Goal: Task Accomplishment & Management: Complete application form

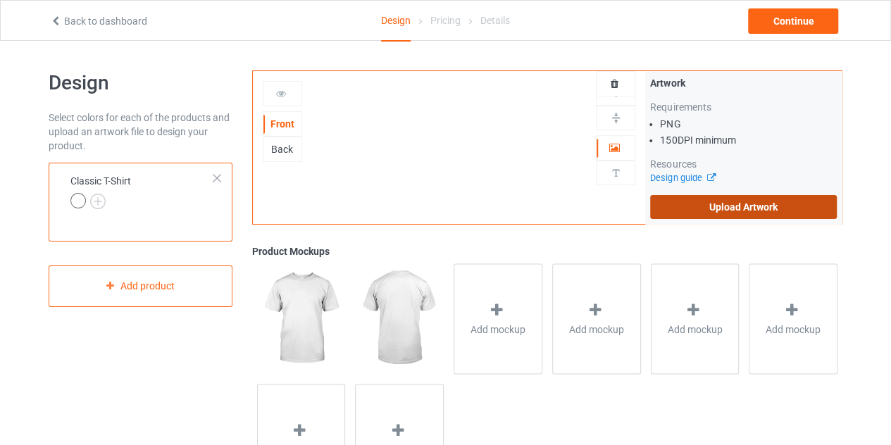
click at [712, 202] on label "Upload Artwork" at bounding box center [743, 207] width 187 height 24
click at [0, 0] on input "Upload Artwork" at bounding box center [0, 0] width 0 height 0
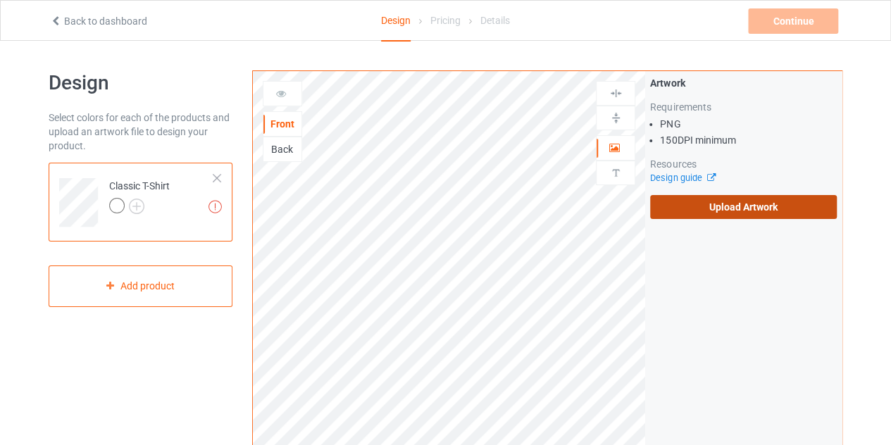
click at [755, 211] on label "Upload Artwork" at bounding box center [743, 207] width 187 height 24
click at [0, 0] on input "Upload Artwork" at bounding box center [0, 0] width 0 height 0
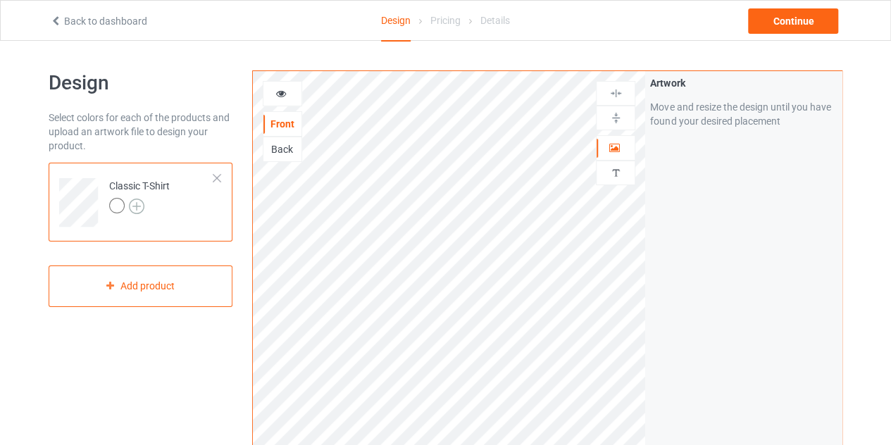
click at [135, 202] on img at bounding box center [137, 207] width 16 height 16
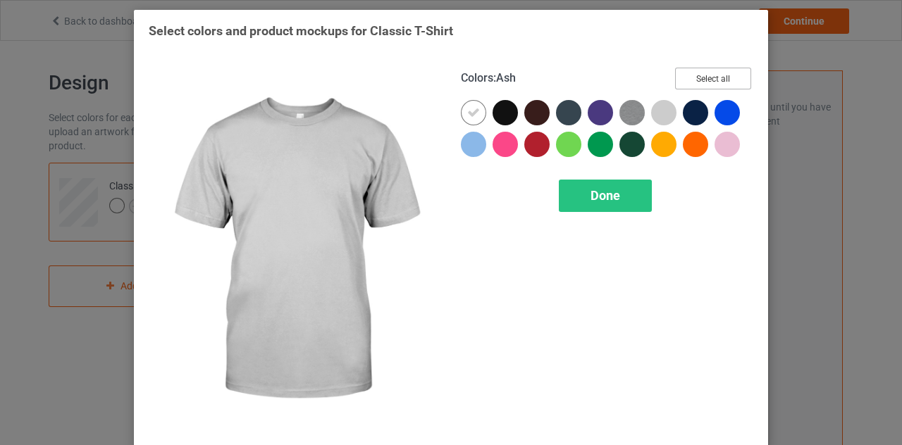
click at [700, 80] on button "Select all" at bounding box center [713, 79] width 76 height 22
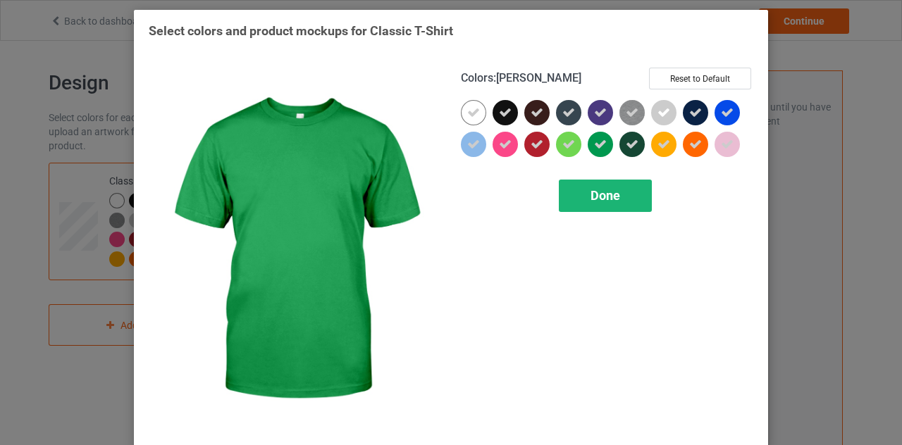
click at [602, 204] on div "Done" at bounding box center [605, 196] width 93 height 32
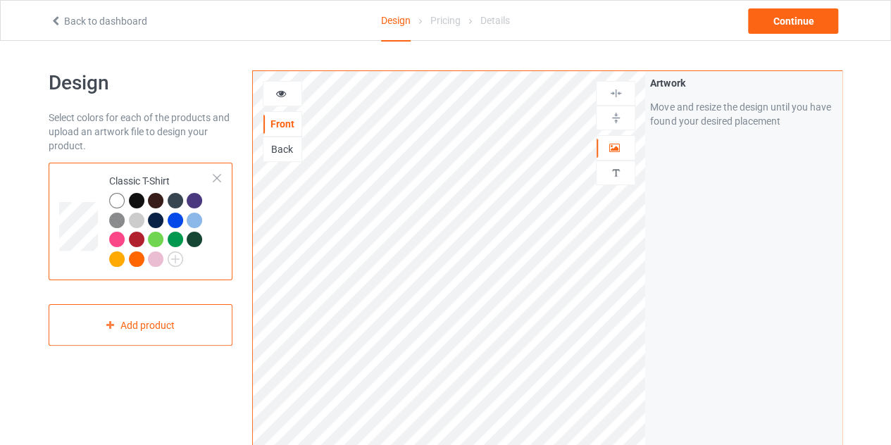
click at [182, 221] on div at bounding box center [176, 221] width 16 height 16
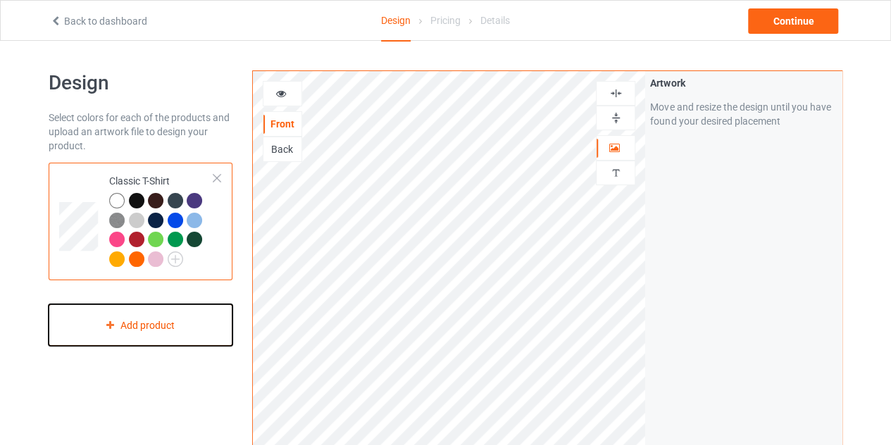
click at [121, 321] on div "Add product" at bounding box center [141, 325] width 184 height 42
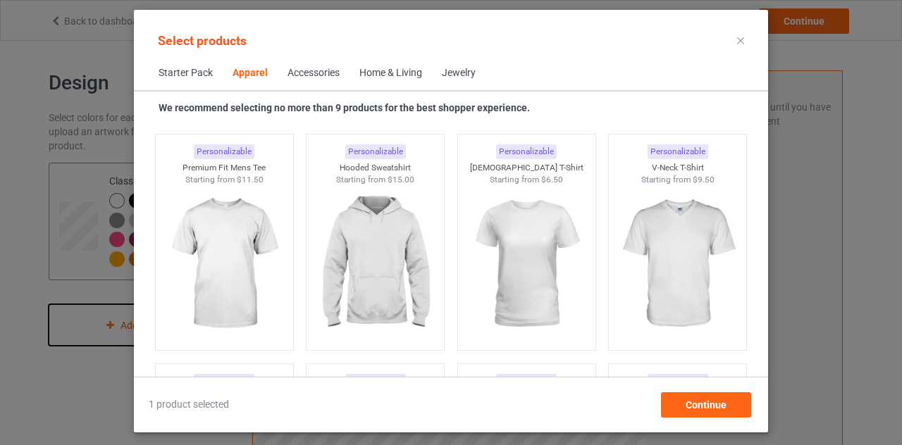
scroll to position [779, 0]
click at [211, 228] on img at bounding box center [224, 267] width 132 height 166
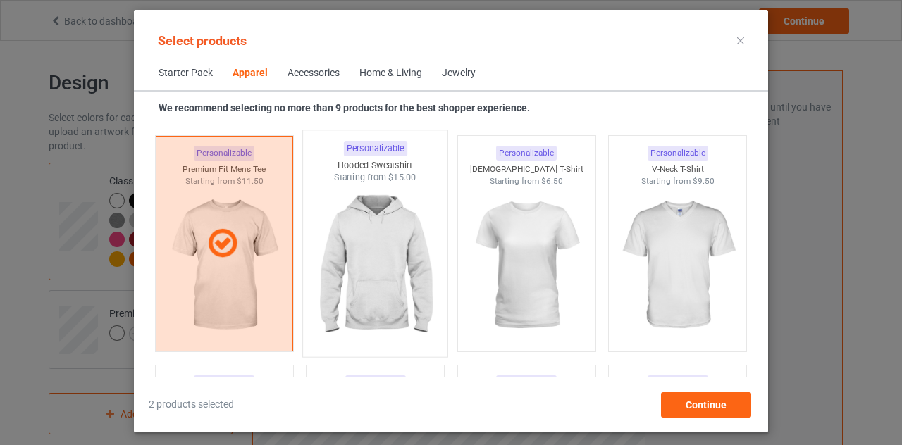
click at [349, 225] on img at bounding box center [375, 267] width 132 height 166
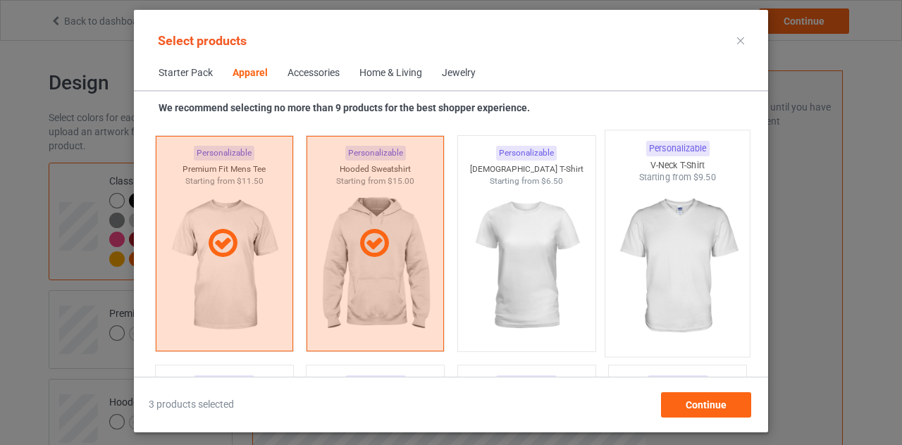
click at [643, 213] on img at bounding box center [678, 267] width 132 height 166
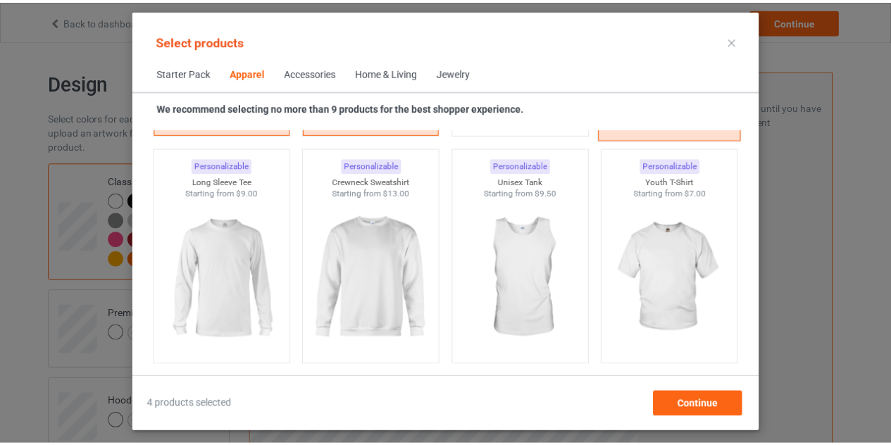
scroll to position [1005, 0]
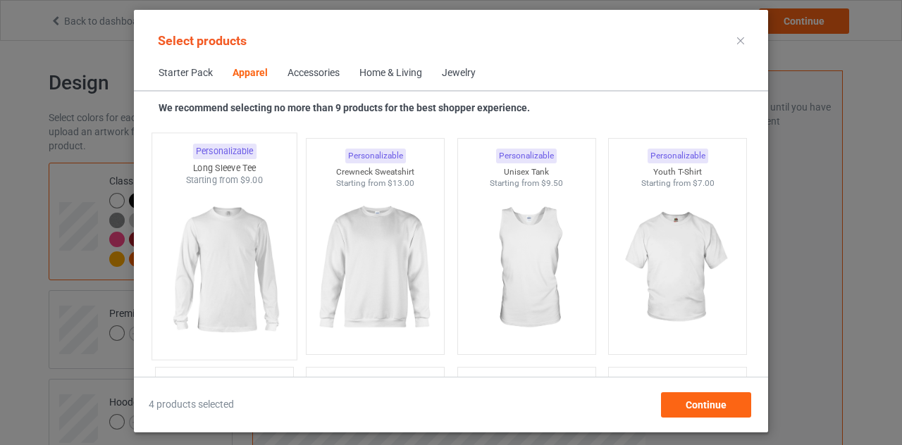
click at [221, 266] on img at bounding box center [224, 270] width 132 height 166
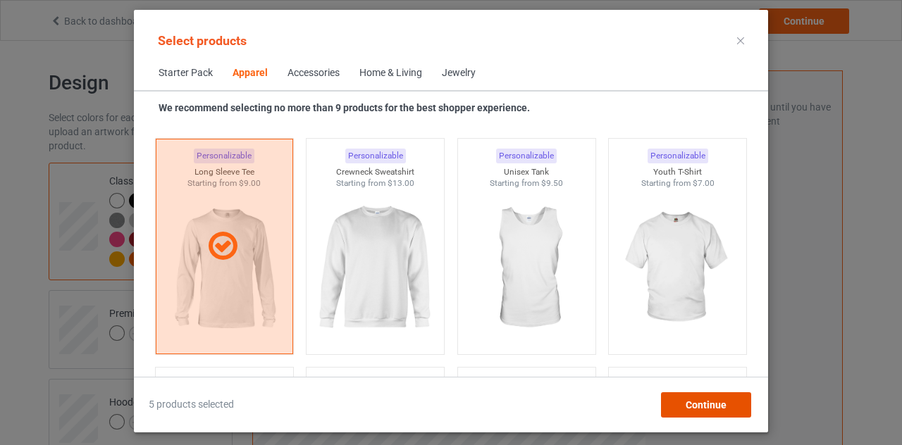
click at [688, 394] on div "Continue" at bounding box center [706, 404] width 90 height 25
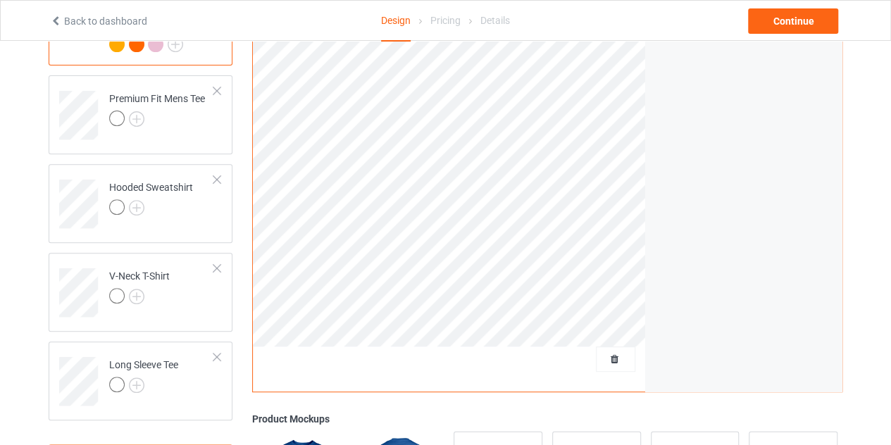
scroll to position [230, 0]
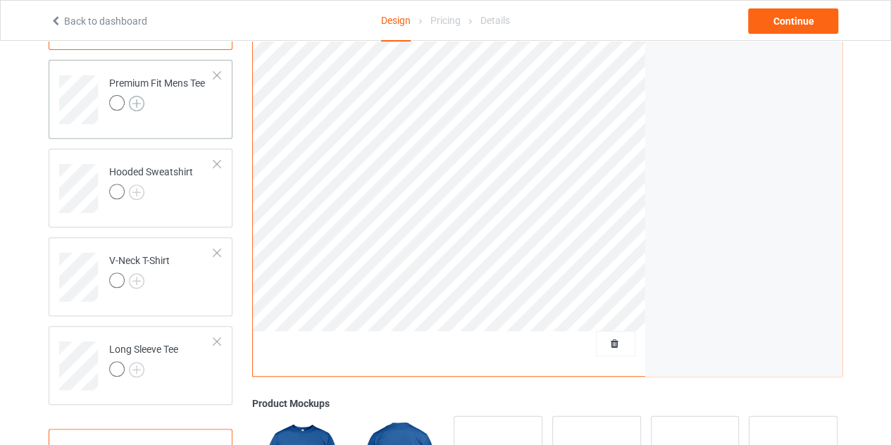
click at [134, 106] on img at bounding box center [137, 104] width 16 height 16
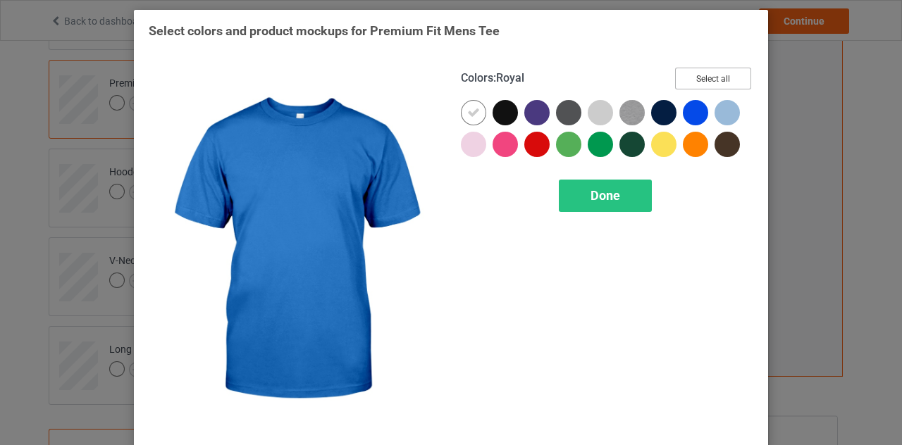
click at [705, 84] on button "Select all" at bounding box center [713, 79] width 76 height 22
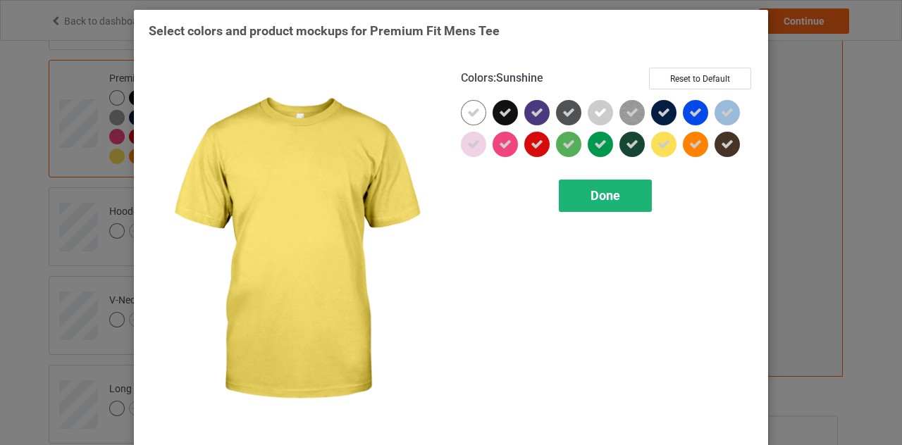
click at [626, 188] on div "Done" at bounding box center [605, 196] width 93 height 32
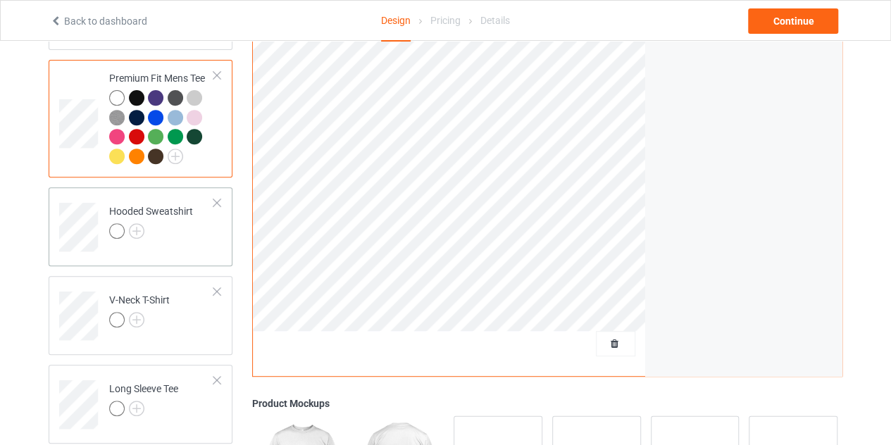
click at [146, 231] on div at bounding box center [151, 233] width 84 height 20
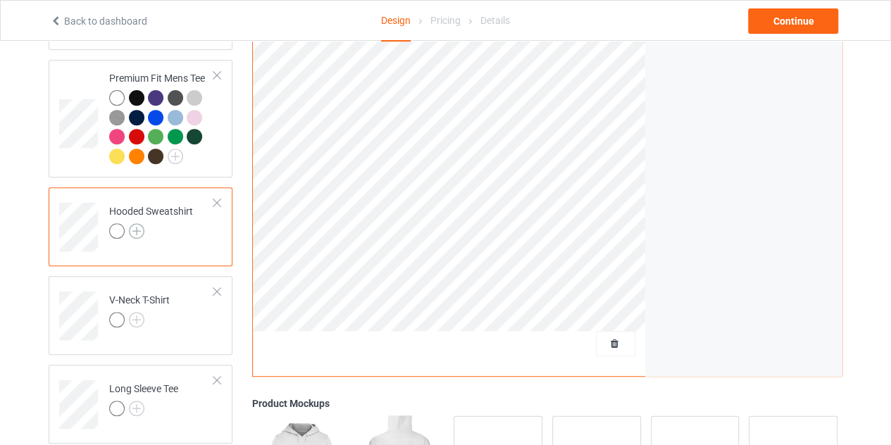
click at [132, 231] on img at bounding box center [137, 231] width 16 height 16
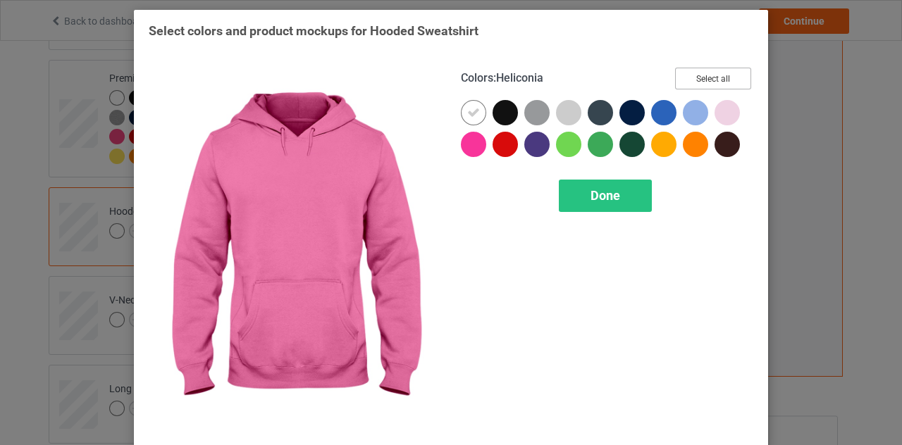
click at [682, 80] on button "Select all" at bounding box center [713, 79] width 76 height 22
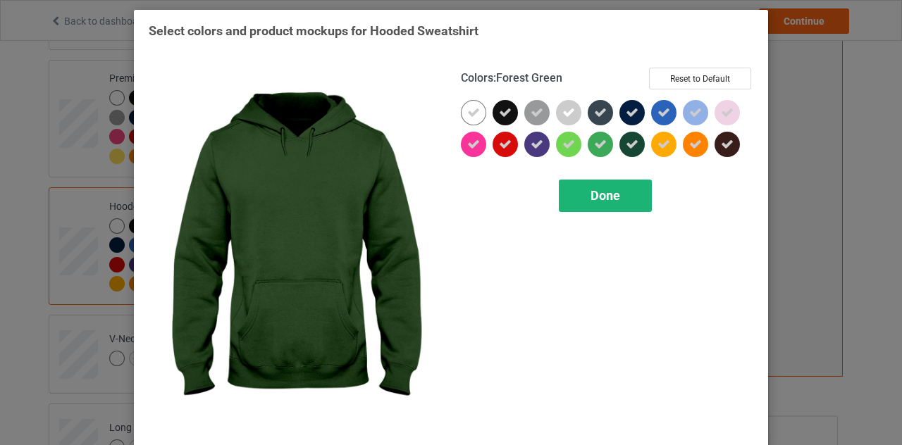
click at [614, 192] on span "Done" at bounding box center [605, 195] width 30 height 15
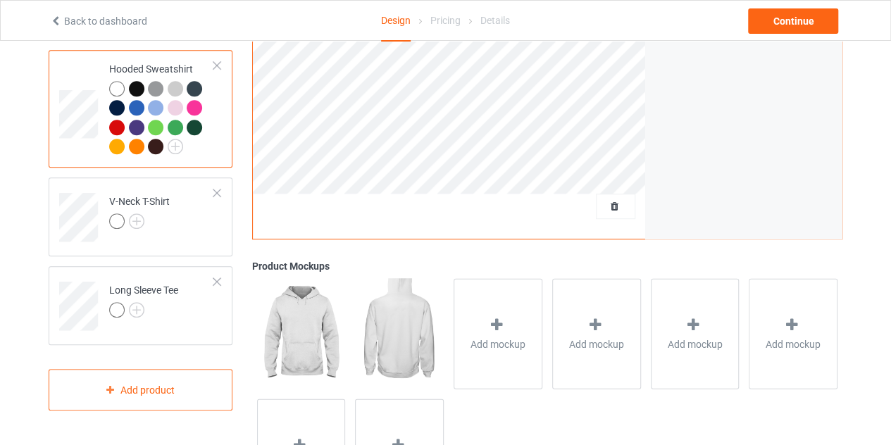
scroll to position [385, 0]
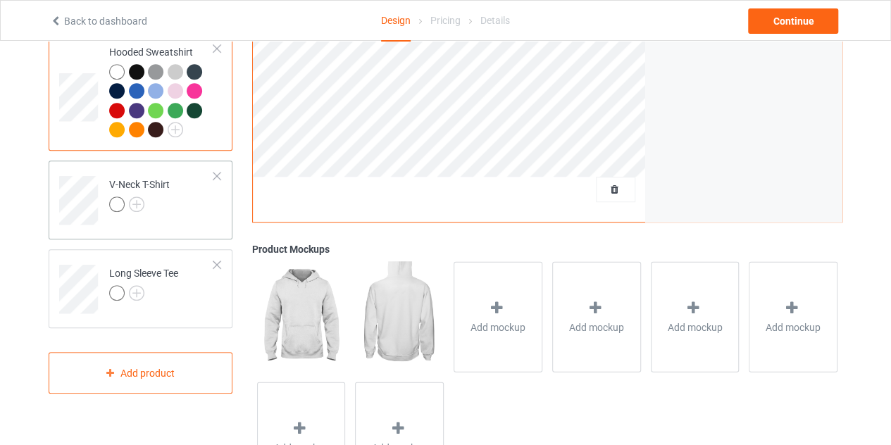
click at [134, 211] on div at bounding box center [139, 207] width 61 height 20
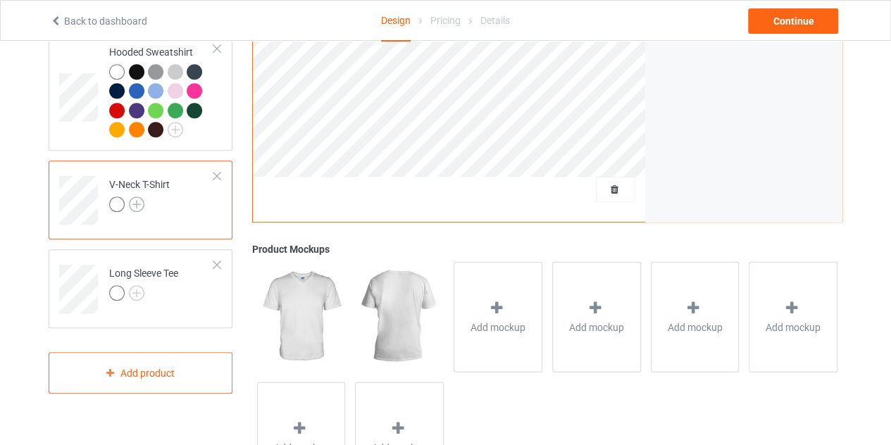
click at [135, 206] on img at bounding box center [137, 205] width 16 height 16
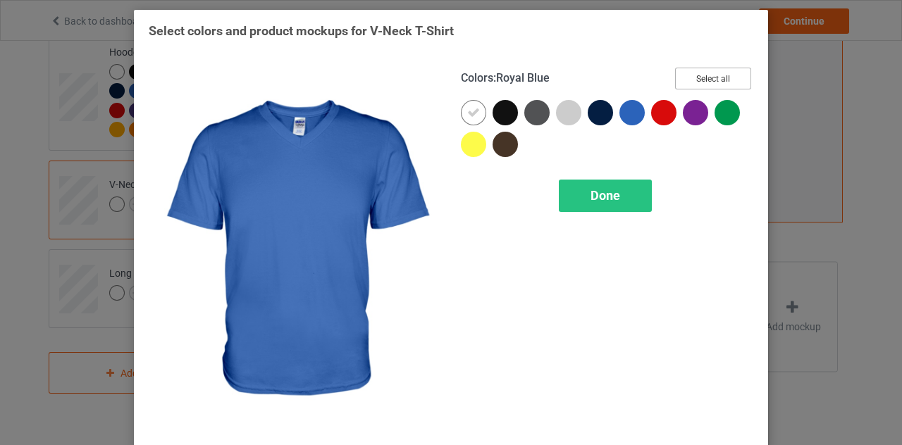
click at [729, 76] on button "Select all" at bounding box center [713, 79] width 76 height 22
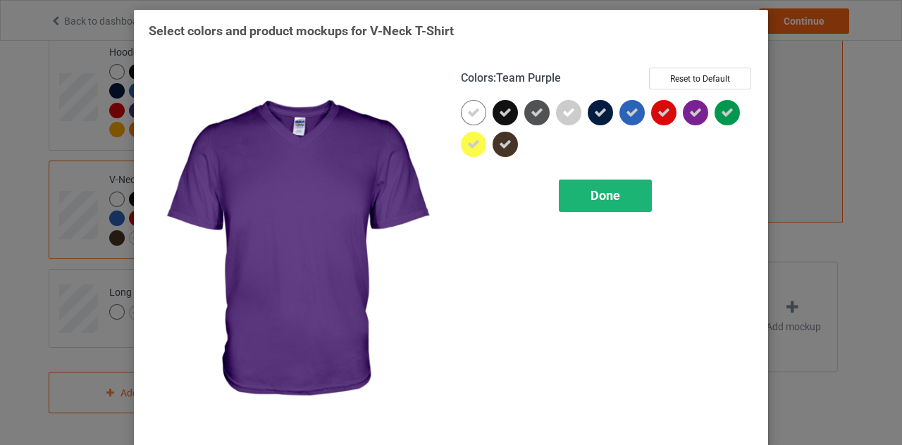
click at [608, 194] on span "Done" at bounding box center [605, 195] width 30 height 15
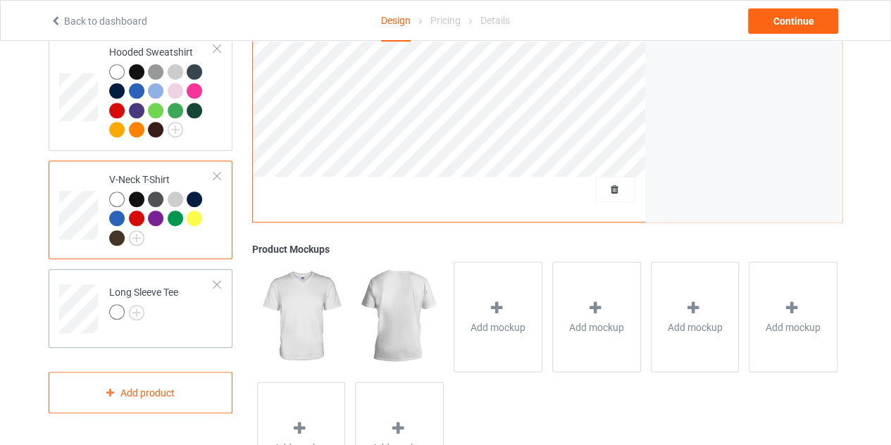
click at [147, 304] on div at bounding box center [143, 314] width 69 height 20
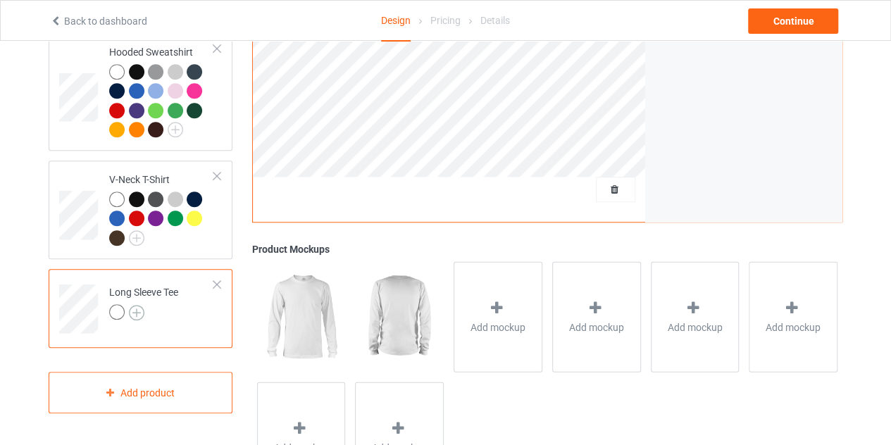
click at [142, 308] on img at bounding box center [137, 313] width 16 height 16
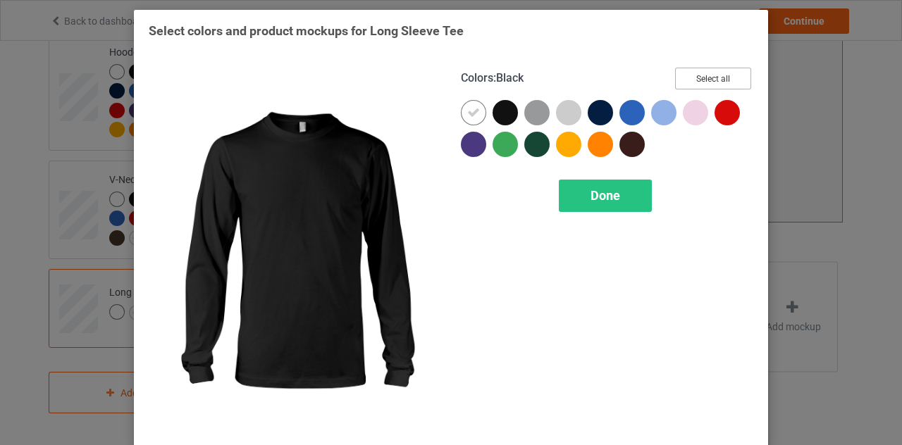
click at [696, 68] on button "Select all" at bounding box center [713, 79] width 76 height 22
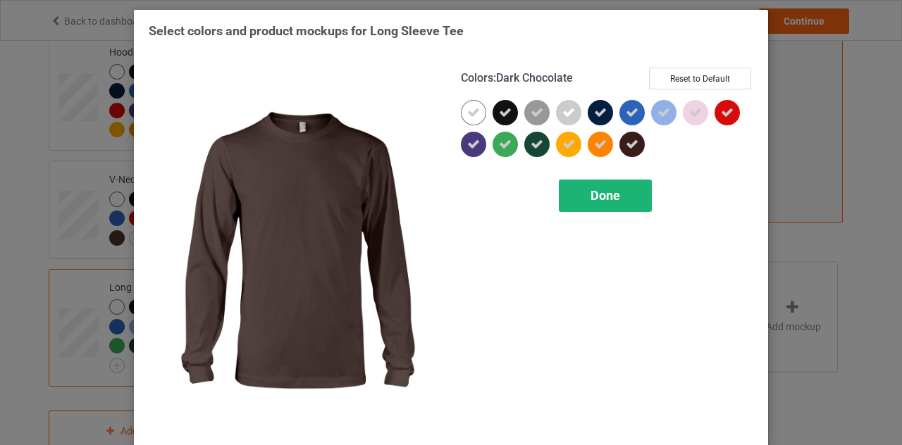
click at [614, 194] on span "Done" at bounding box center [605, 195] width 30 height 15
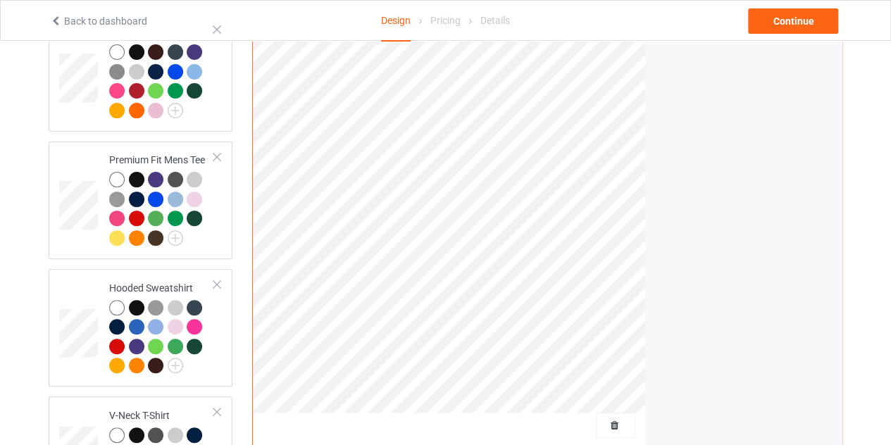
scroll to position [148, 0]
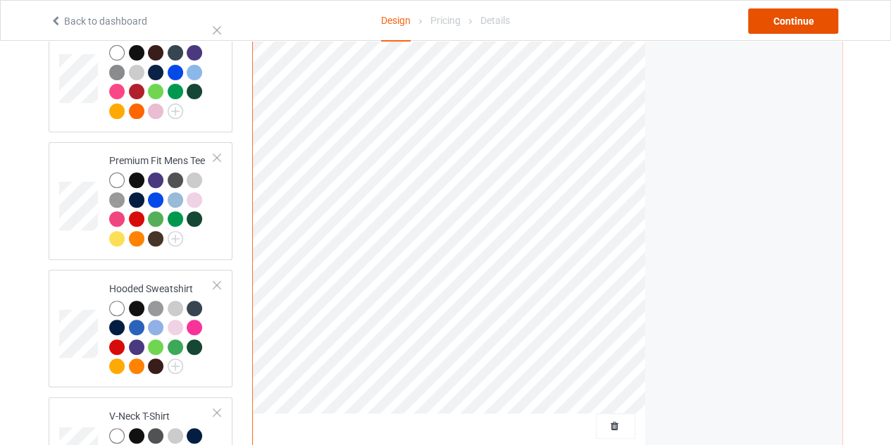
click at [792, 15] on div "Continue" at bounding box center [793, 20] width 90 height 25
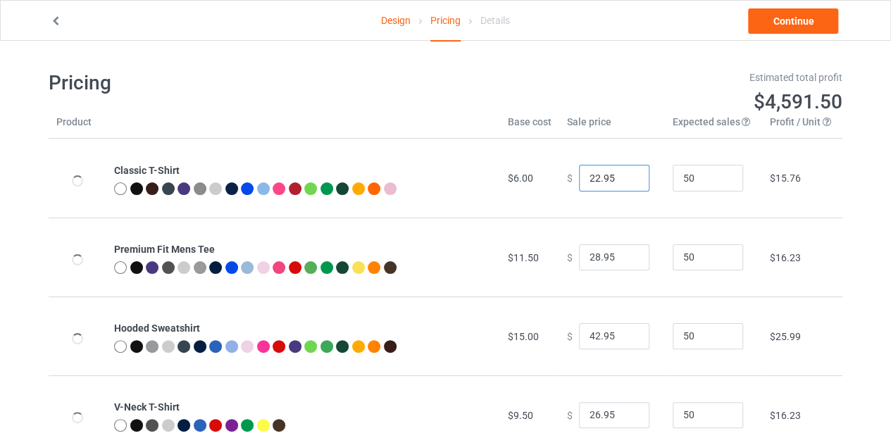
click at [593, 181] on input "22.95" at bounding box center [614, 178] width 70 height 27
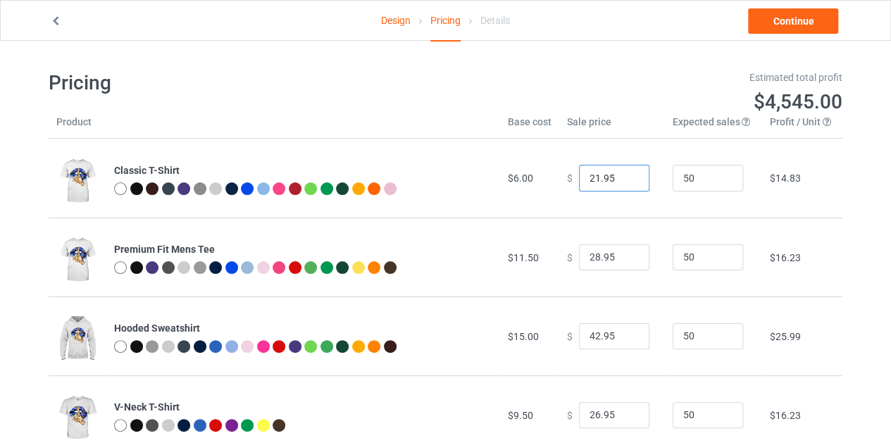
click at [624, 179] on input "21.95" at bounding box center [614, 178] width 70 height 27
click at [624, 179] on input "20.95" at bounding box center [614, 178] width 70 height 27
click at [624, 179] on input "19.95" at bounding box center [614, 178] width 70 height 27
click at [624, 179] on input "18.95" at bounding box center [614, 178] width 70 height 27
click at [624, 179] on input "17.95" at bounding box center [614, 178] width 70 height 27
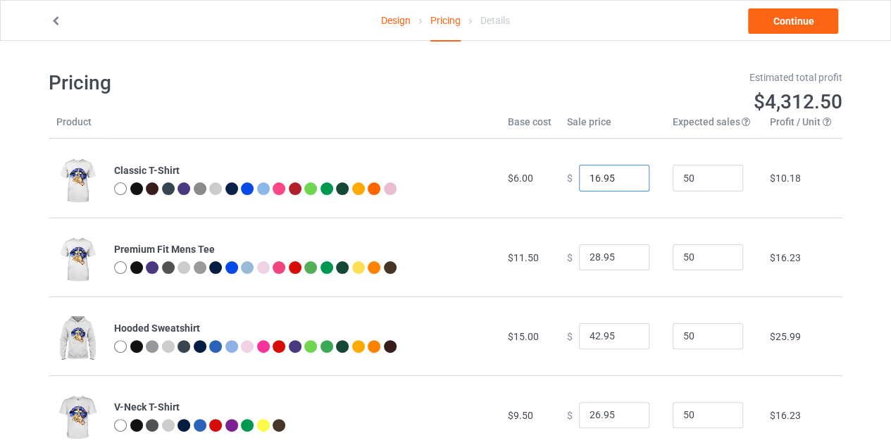
type input "16.95"
click at [624, 179] on input "16.95" at bounding box center [614, 178] width 70 height 27
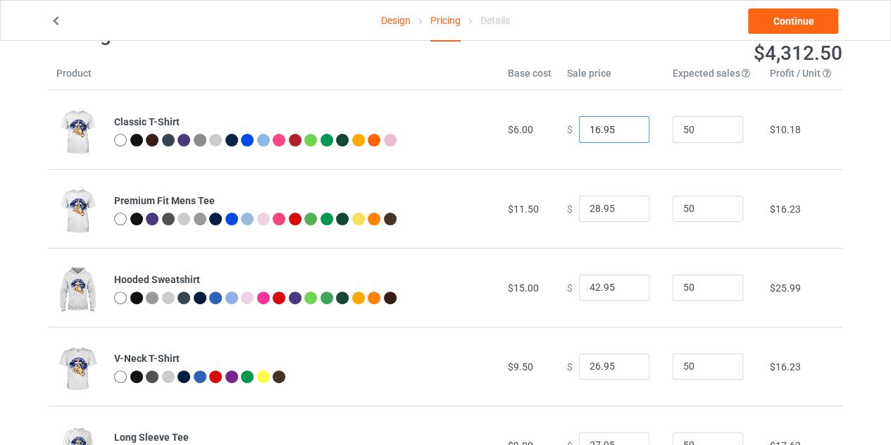
scroll to position [49, 0]
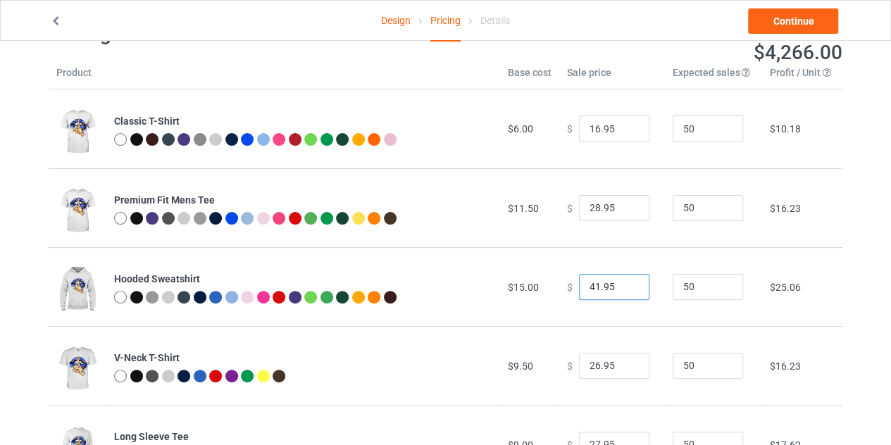
click at [625, 290] on input "41.95" at bounding box center [614, 287] width 70 height 27
click at [625, 290] on input "40.95" at bounding box center [614, 287] width 70 height 27
click at [625, 290] on input "39.95" at bounding box center [614, 287] width 70 height 27
click at [625, 290] on input "38.95" at bounding box center [614, 287] width 70 height 27
click at [625, 290] on input "37.95" at bounding box center [614, 287] width 70 height 27
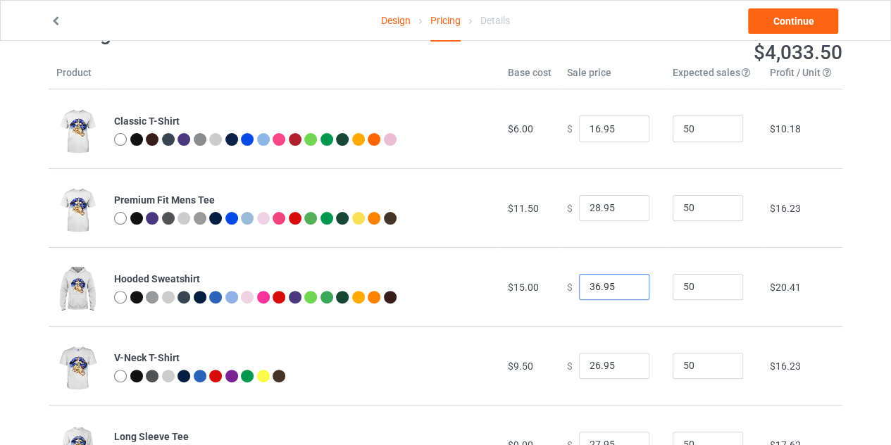
click at [625, 290] on input "36.95" at bounding box center [614, 287] width 70 height 27
click at [625, 290] on input "35.95" at bounding box center [614, 287] width 70 height 27
click at [625, 290] on input "34.95" at bounding box center [614, 287] width 70 height 27
type input "33.95"
click at [625, 290] on input "33.95" at bounding box center [614, 287] width 70 height 27
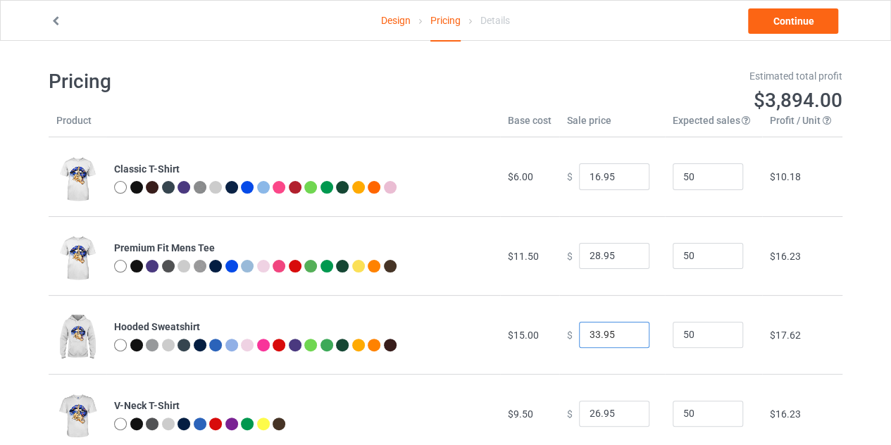
scroll to position [0, 0]
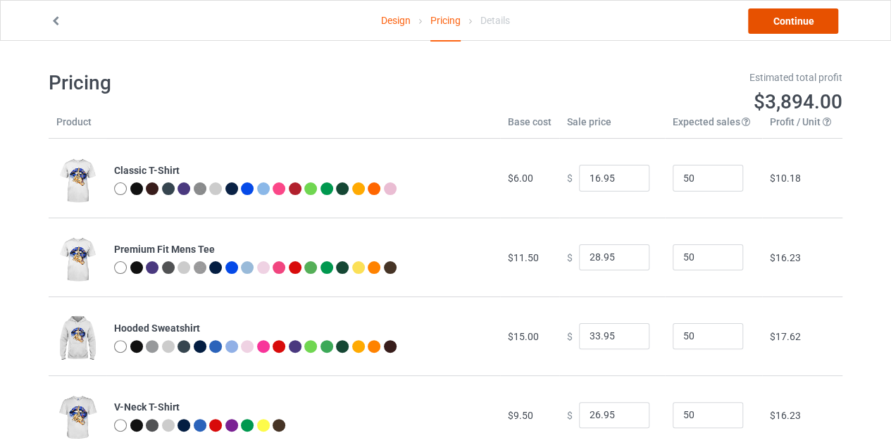
click at [783, 27] on link "Continue" at bounding box center [793, 20] width 90 height 25
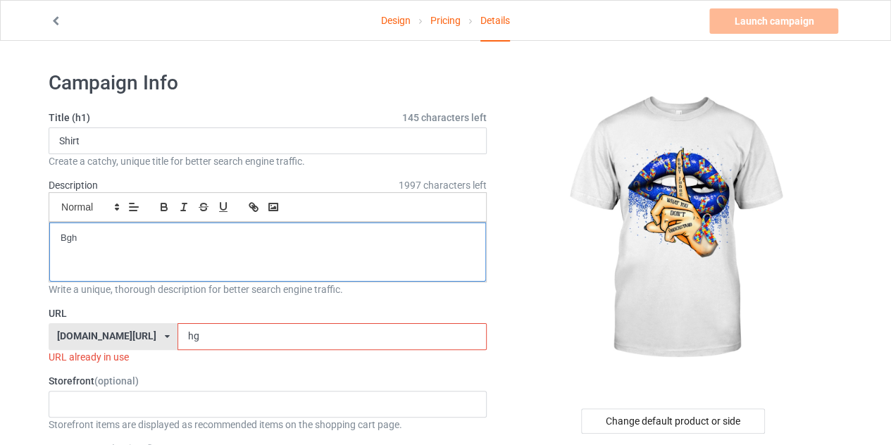
click at [107, 226] on div "Bgh" at bounding box center [267, 252] width 437 height 59
drag, startPoint x: 224, startPoint y: 237, endPoint x: 57, endPoint y: 237, distance: 167.0
click at [57, 237] on div "don't judge what you don't understand" at bounding box center [267, 252] width 437 height 59
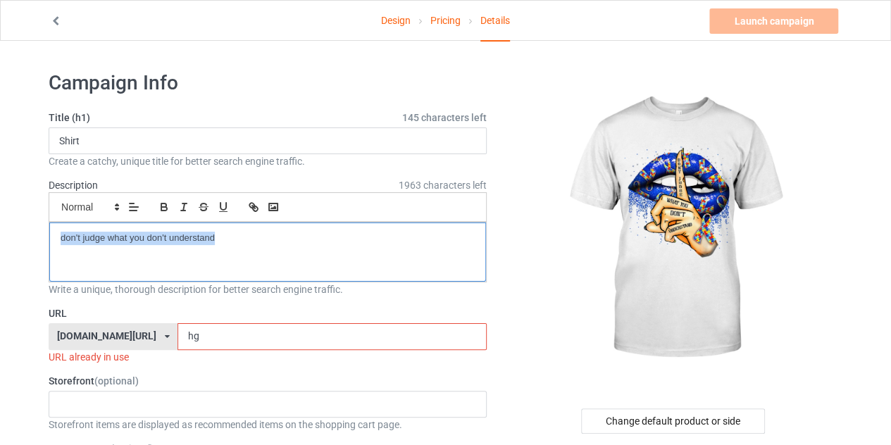
copy p "don't judge what you don't understand"
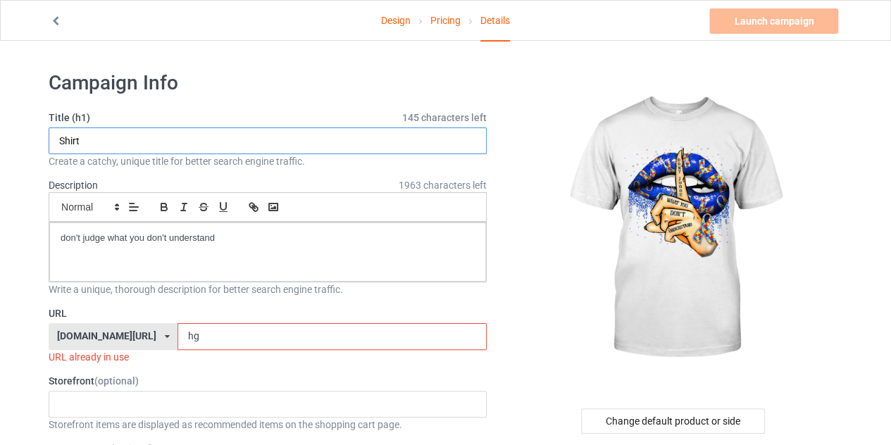
click at [151, 135] on input "Shirt" at bounding box center [268, 141] width 438 height 27
click at [56, 139] on input "Shirt" at bounding box center [268, 141] width 438 height 27
paste input "don't judge what you don't understand"
type input "don't judge what you don't understand [PERSON_NAME]"
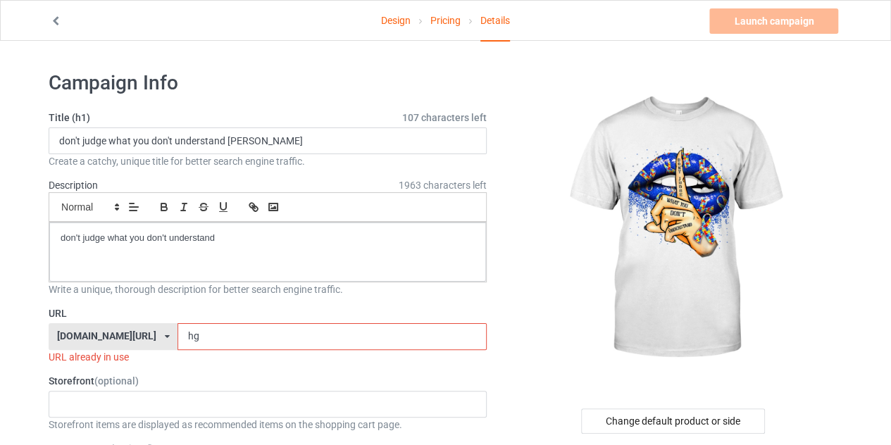
click at [385, 337] on input "hg" at bounding box center [332, 336] width 309 height 27
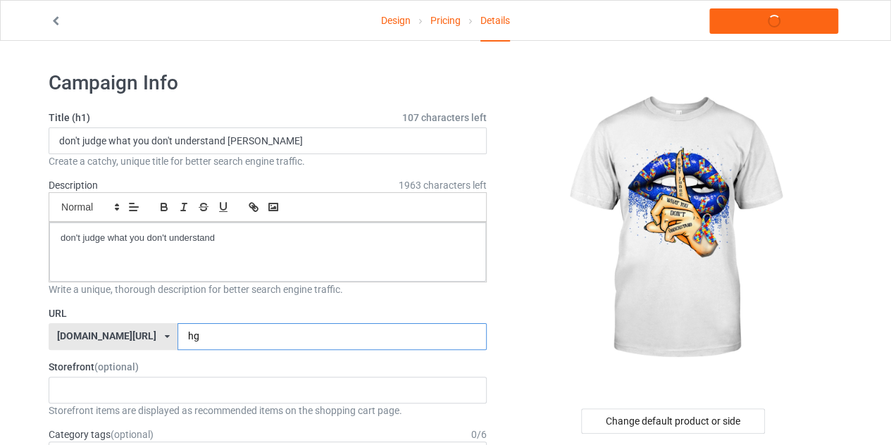
type input "h"
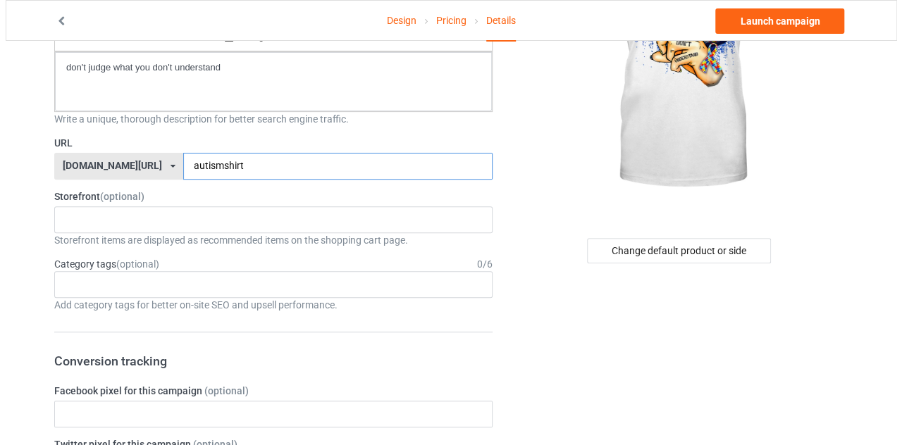
scroll to position [182, 0]
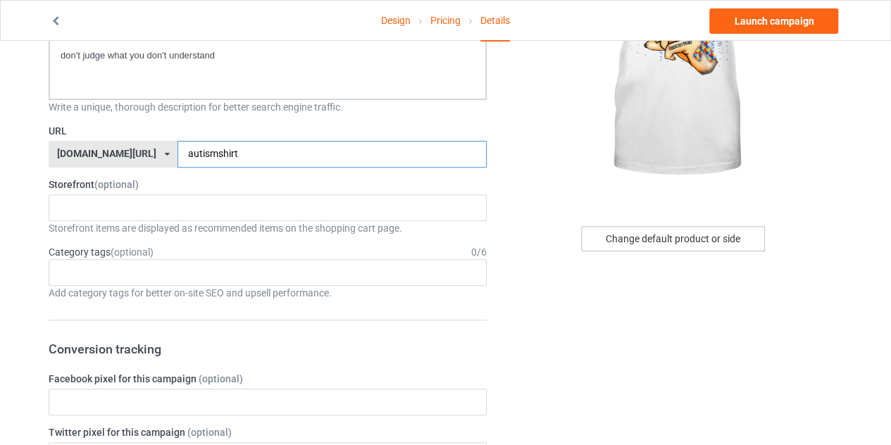
type input "autismshirt"
click at [693, 229] on div "Change default product or side" at bounding box center [673, 238] width 184 height 25
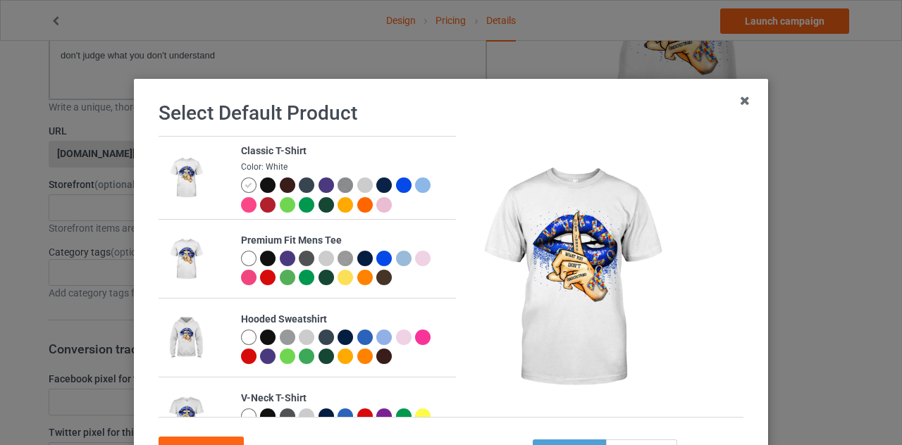
click at [396, 188] on div at bounding box center [404, 186] width 16 height 16
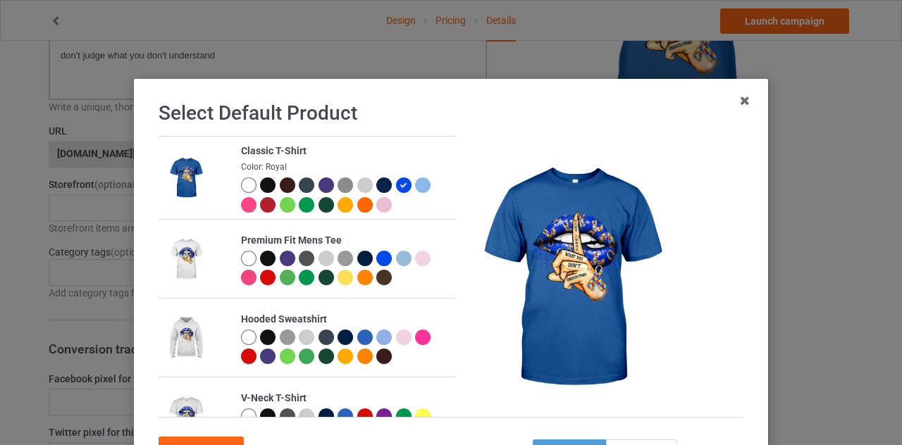
click at [420, 180] on div at bounding box center [423, 186] width 16 height 16
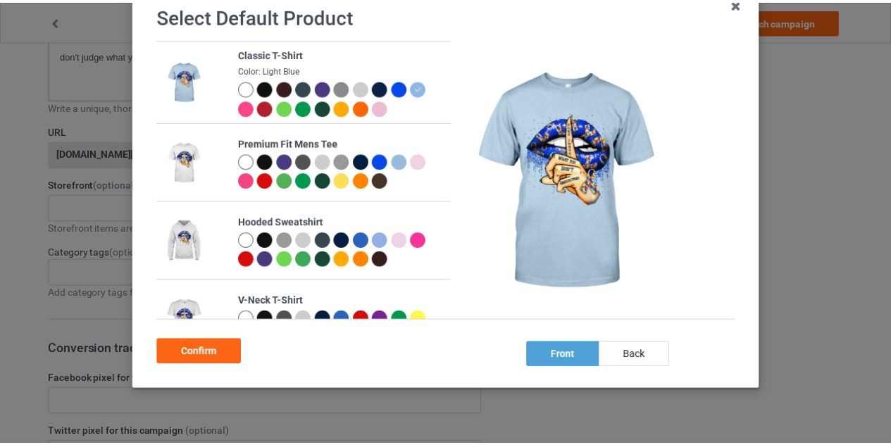
scroll to position [120, 0]
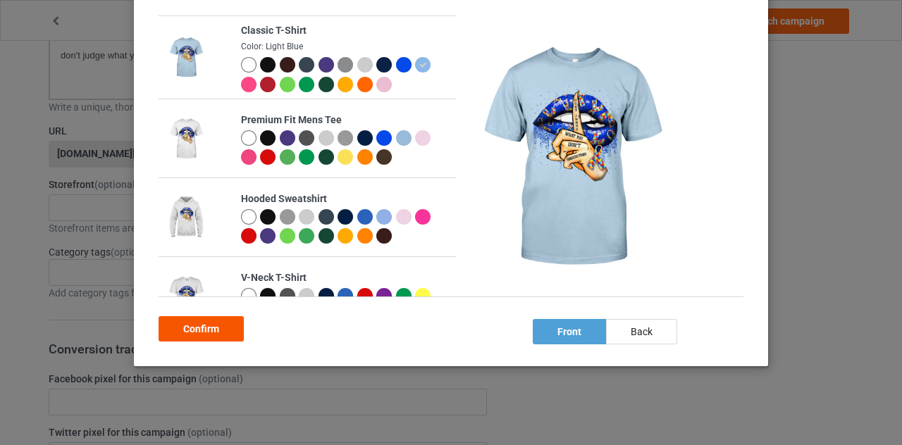
click at [205, 330] on div "Confirm" at bounding box center [201, 328] width 85 height 25
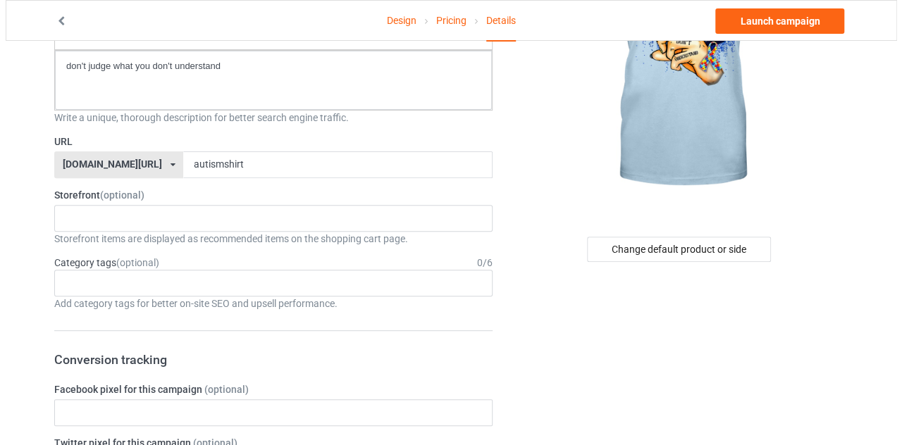
scroll to position [192, 0]
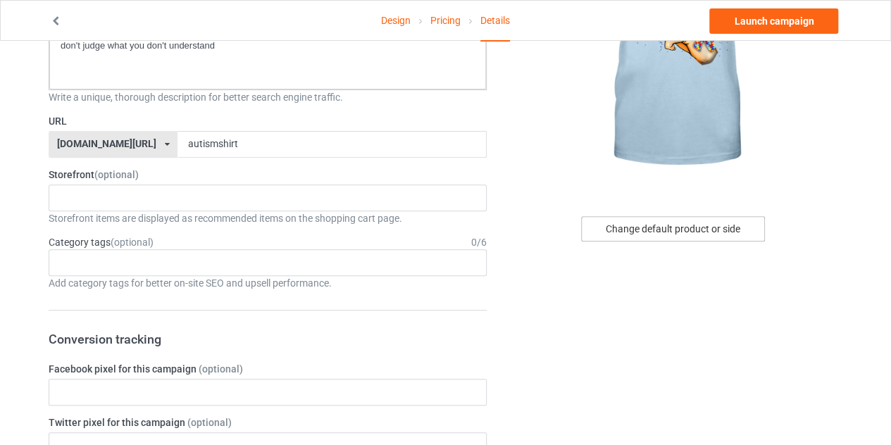
click at [655, 225] on div "Change default product or side" at bounding box center [673, 228] width 184 height 25
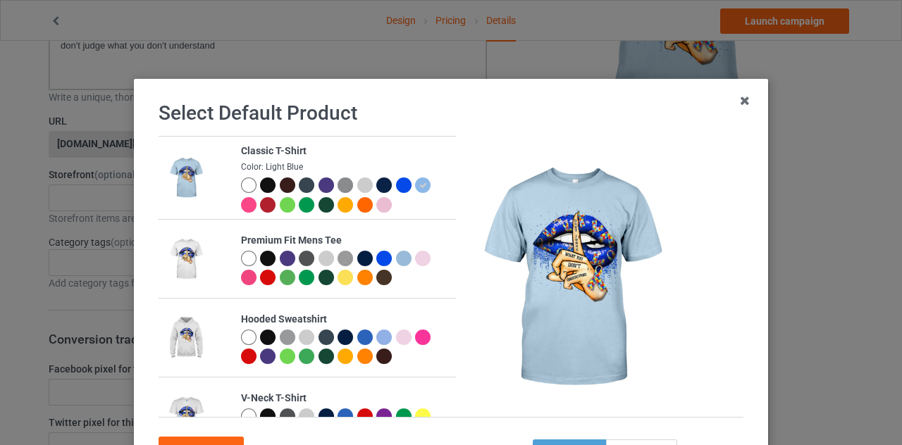
click at [261, 182] on div at bounding box center [268, 186] width 16 height 16
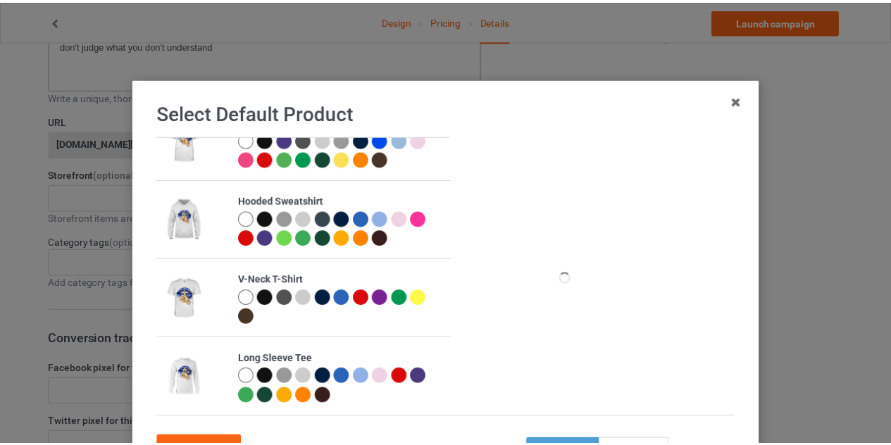
scroll to position [120, 0]
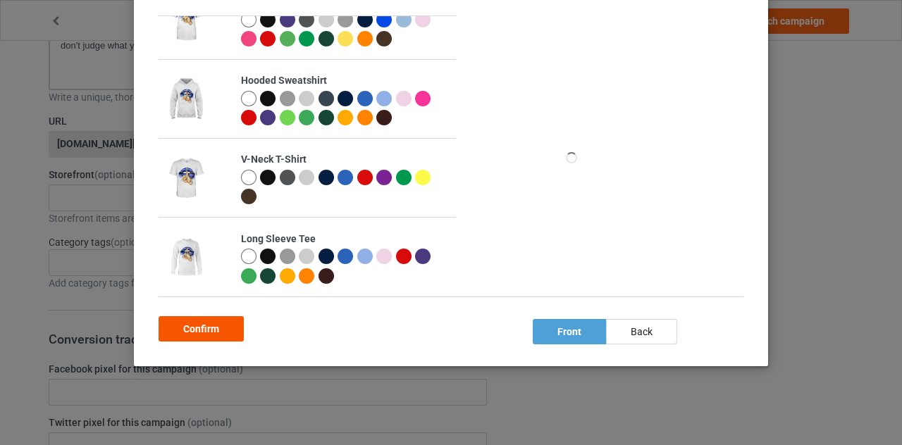
click at [213, 330] on div "Confirm" at bounding box center [201, 328] width 85 height 25
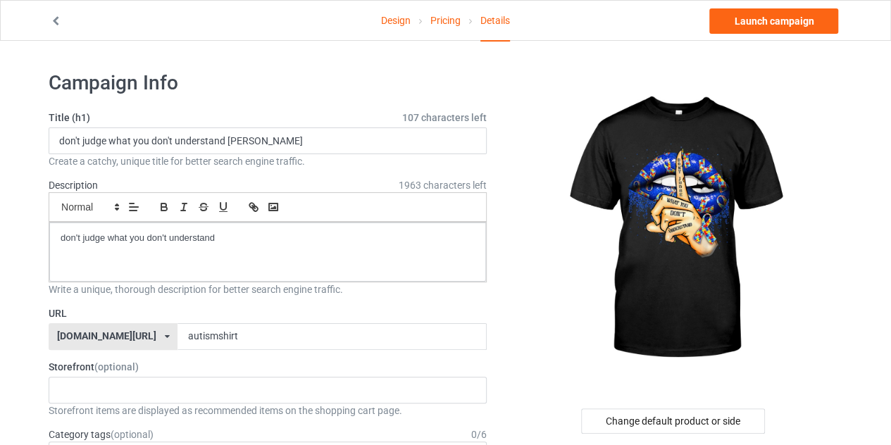
click at [406, 27] on link "Design" at bounding box center [396, 20] width 30 height 39
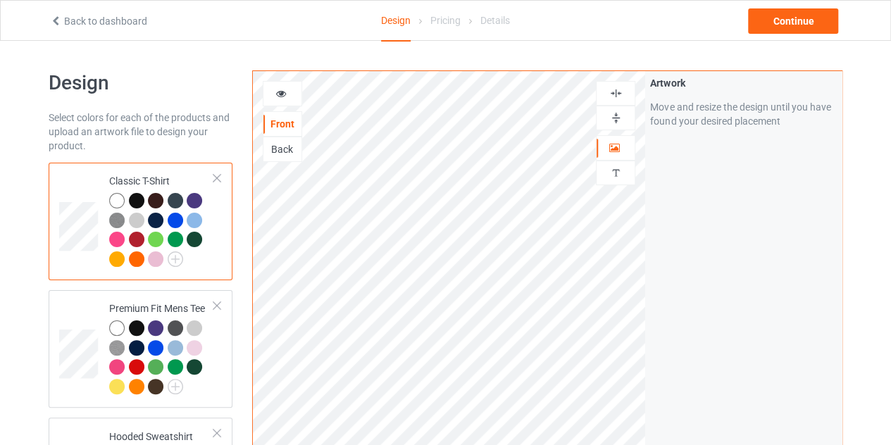
click at [614, 101] on div at bounding box center [615, 93] width 39 height 25
click at [792, 12] on div "Continue" at bounding box center [793, 20] width 90 height 25
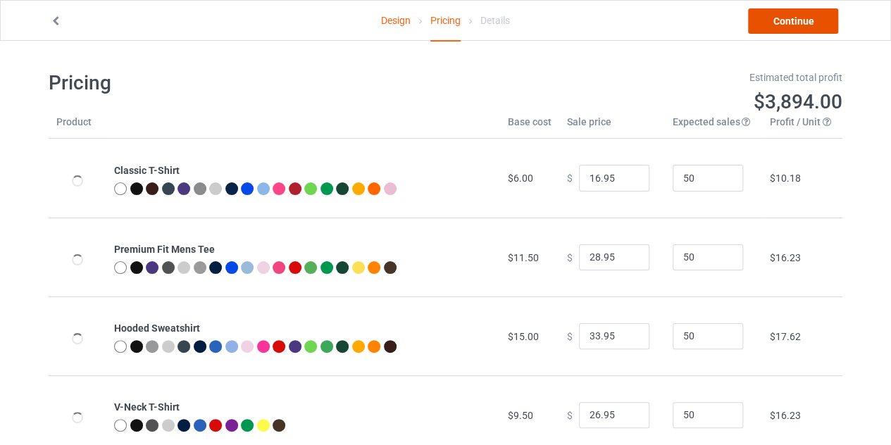
click at [792, 12] on link "Continue" at bounding box center [793, 20] width 90 height 25
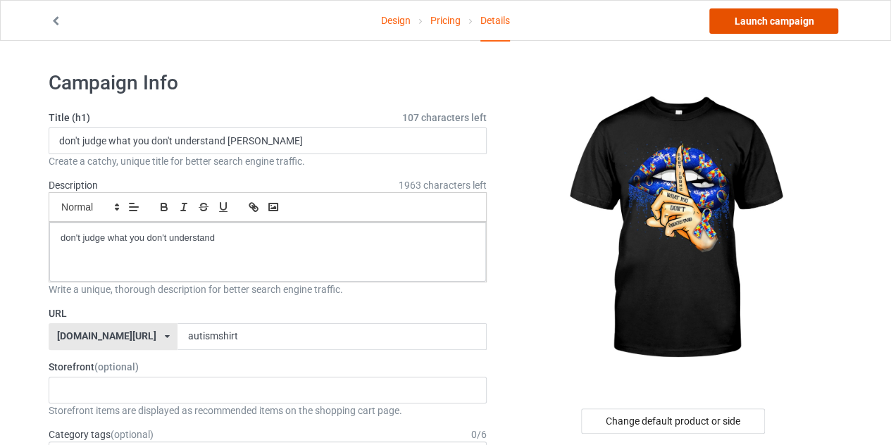
click at [792, 12] on link "Launch campaign" at bounding box center [774, 20] width 129 height 25
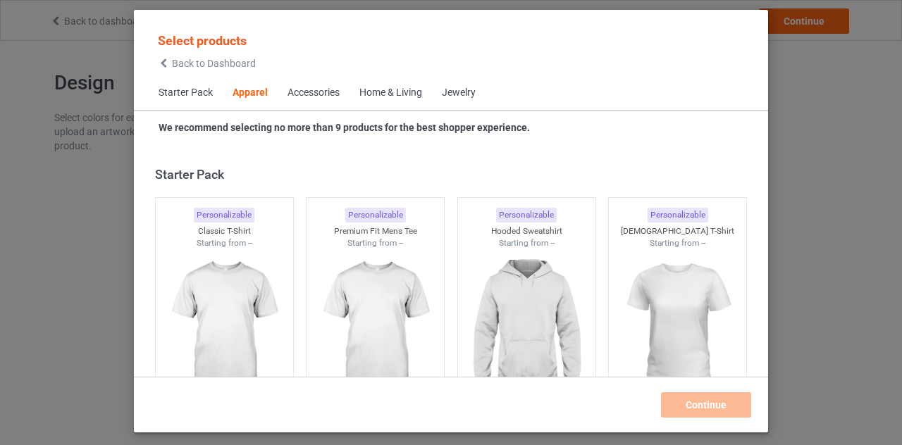
scroll to position [525, 0]
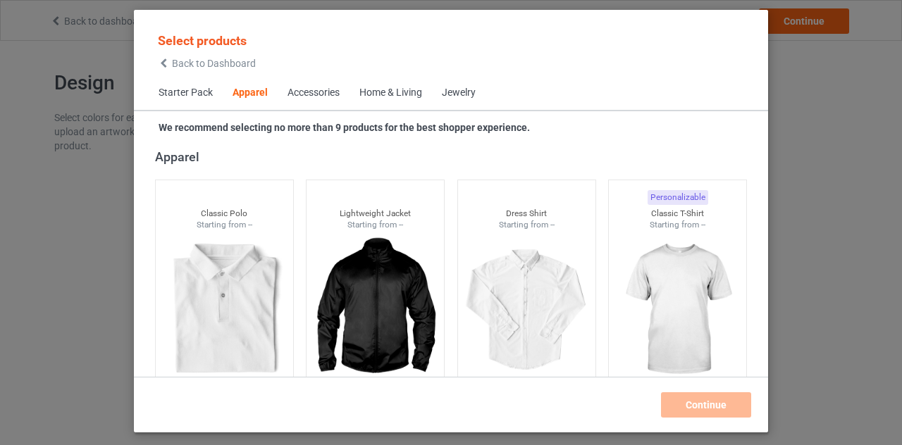
click at [165, 67] on icon at bounding box center [164, 63] width 12 height 10
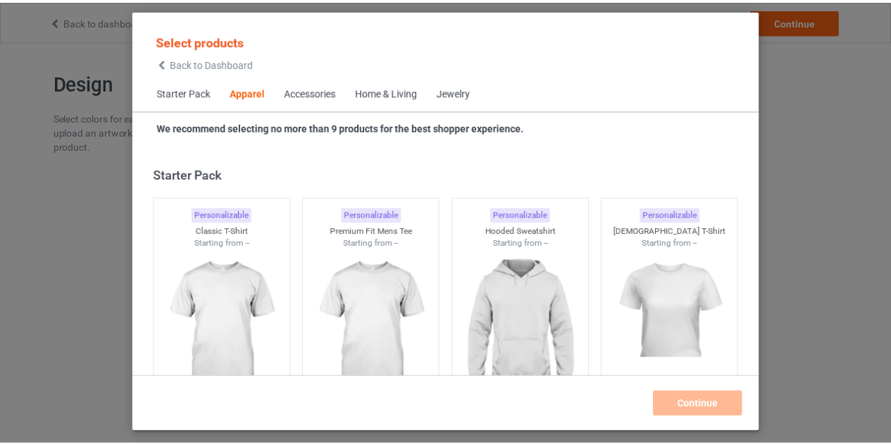
scroll to position [525, 0]
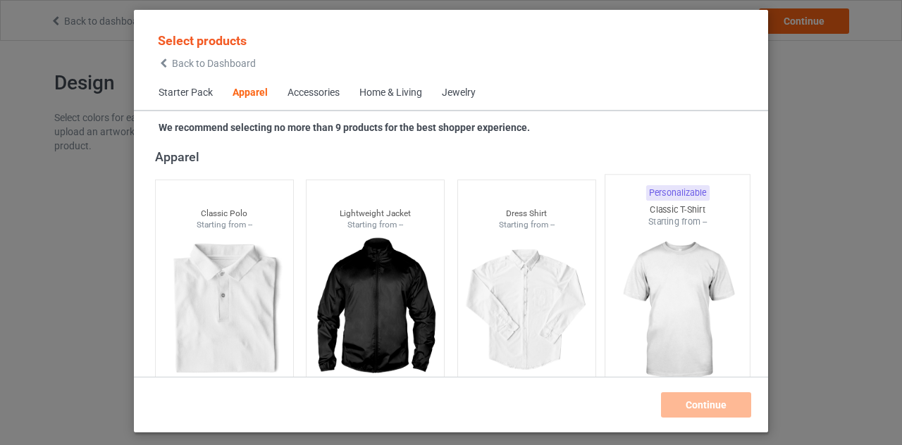
click at [641, 261] on img at bounding box center [678, 311] width 132 height 166
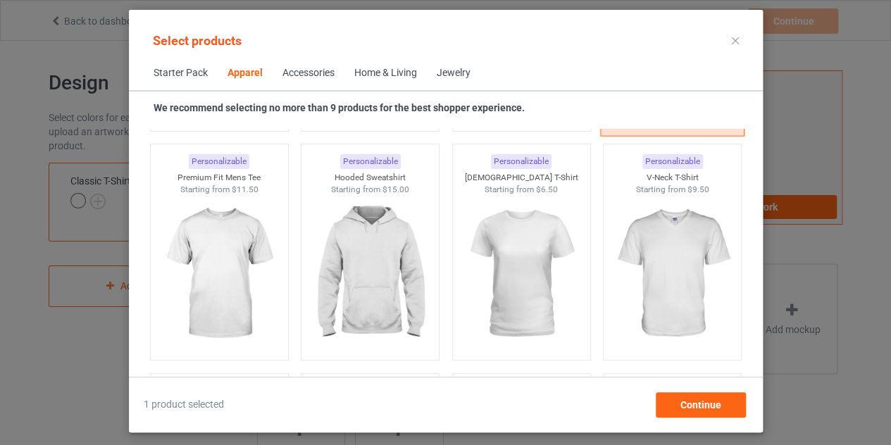
scroll to position [771, 0]
click at [641, 261] on img at bounding box center [672, 273] width 126 height 158
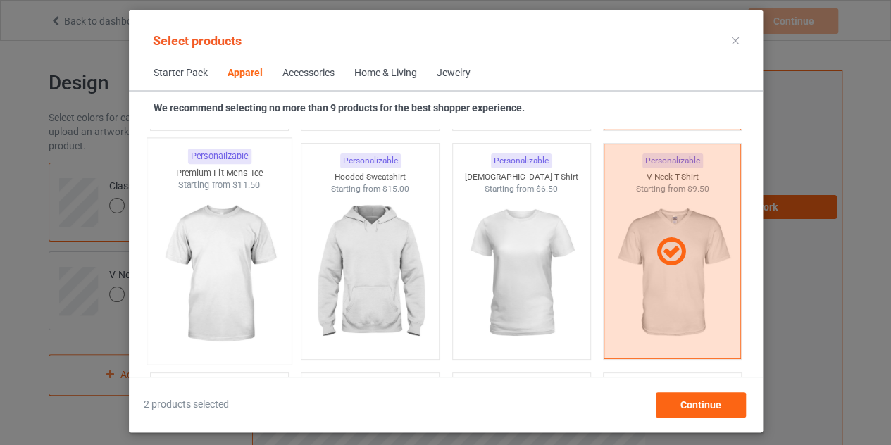
click at [237, 225] on img at bounding box center [219, 275] width 132 height 166
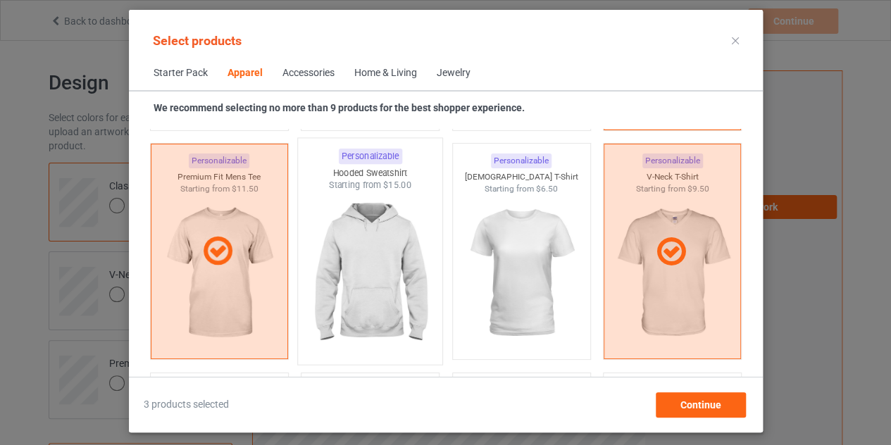
click at [347, 236] on img at bounding box center [370, 275] width 132 height 166
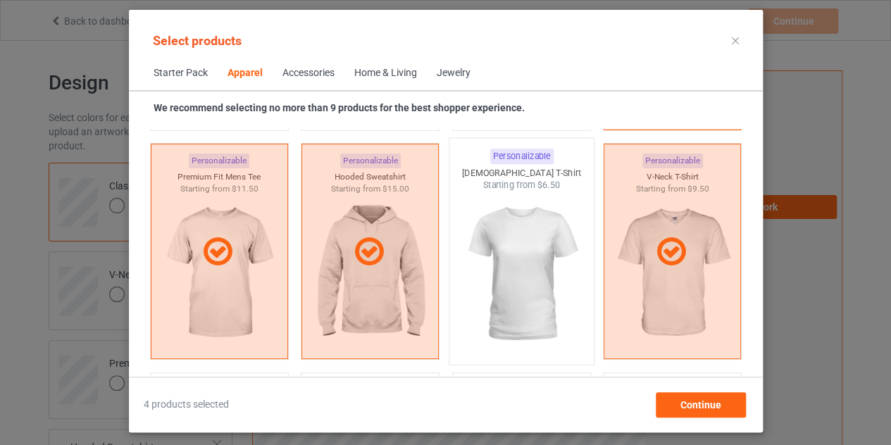
click at [530, 237] on img at bounding box center [521, 275] width 132 height 166
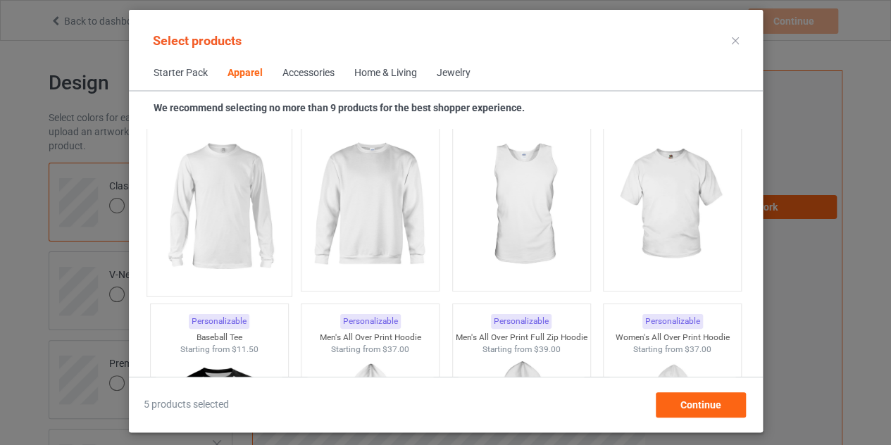
scroll to position [1070, 0]
click at [234, 197] on img at bounding box center [219, 206] width 132 height 166
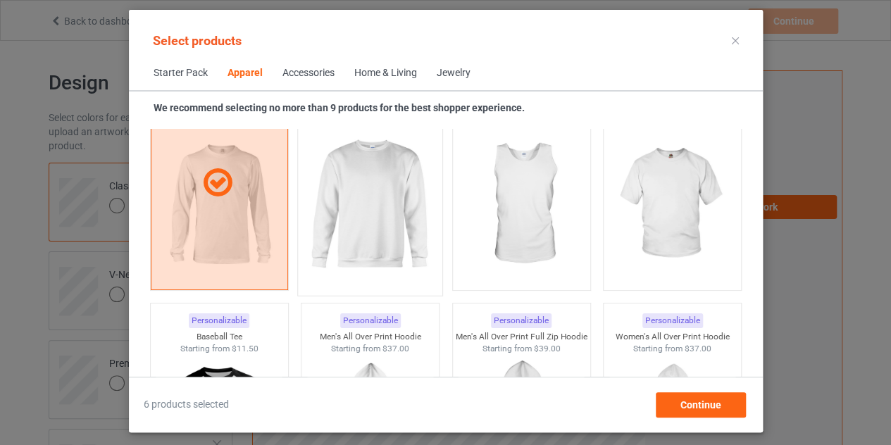
click at [376, 172] on img at bounding box center [370, 206] width 132 height 166
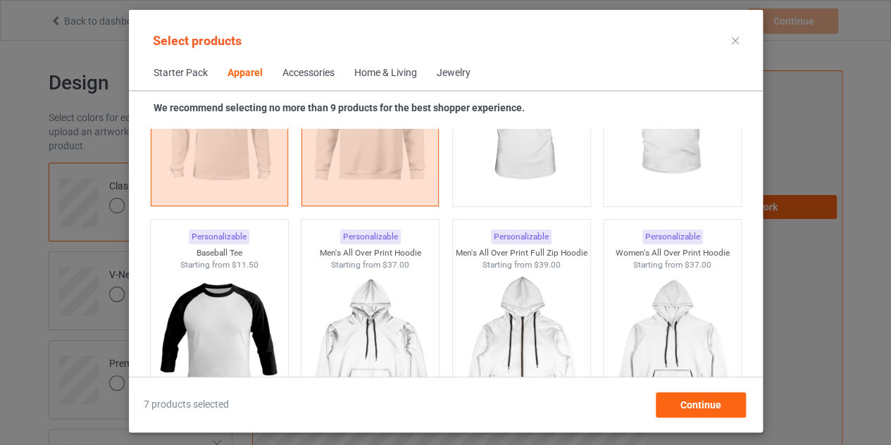
scroll to position [1154, 0]
click at [659, 202] on img at bounding box center [672, 121] width 132 height 166
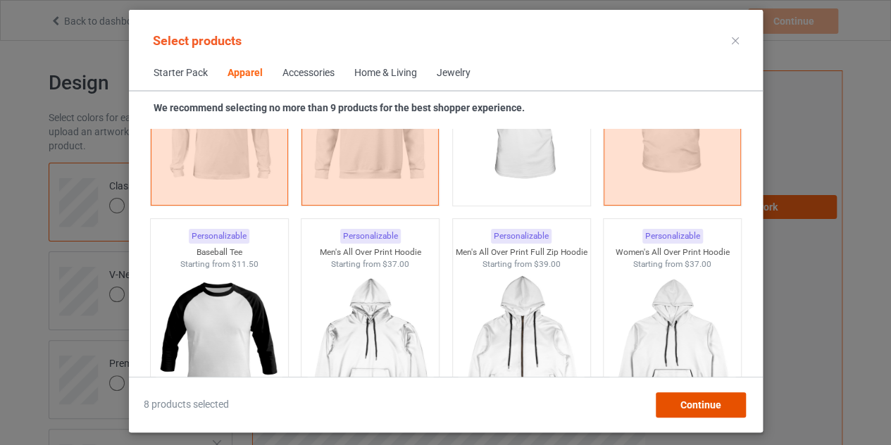
click at [700, 407] on span "Continue" at bounding box center [700, 404] width 41 height 11
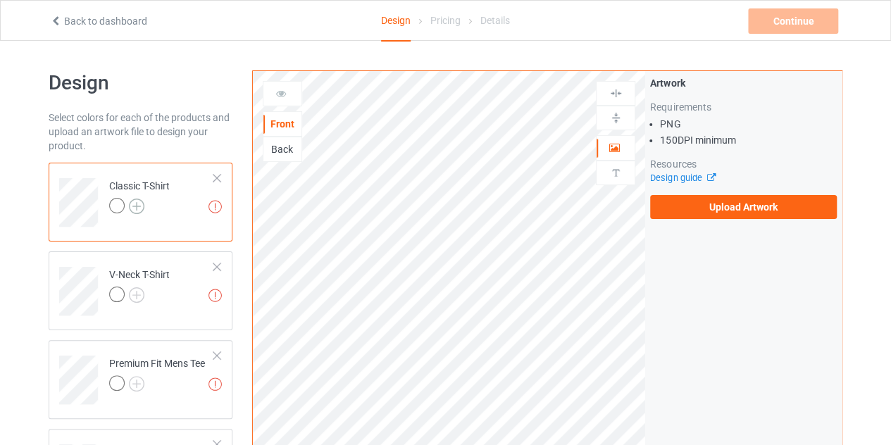
click at [136, 201] on img at bounding box center [137, 207] width 16 height 16
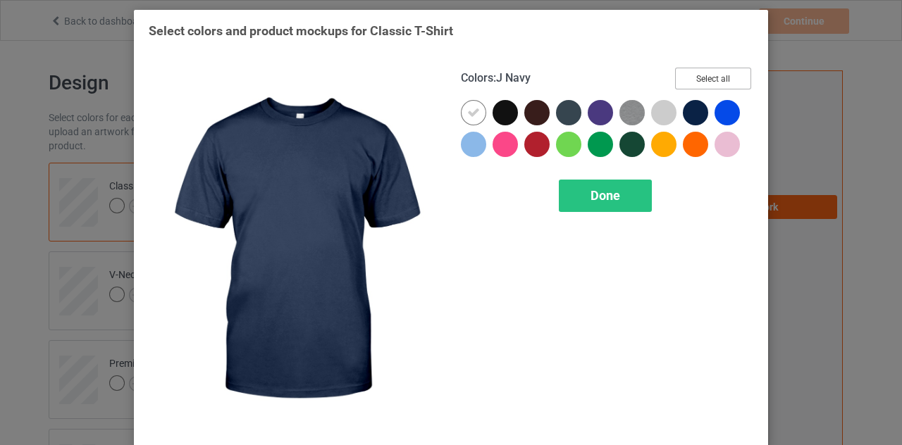
click at [704, 73] on button "Select all" at bounding box center [713, 79] width 76 height 22
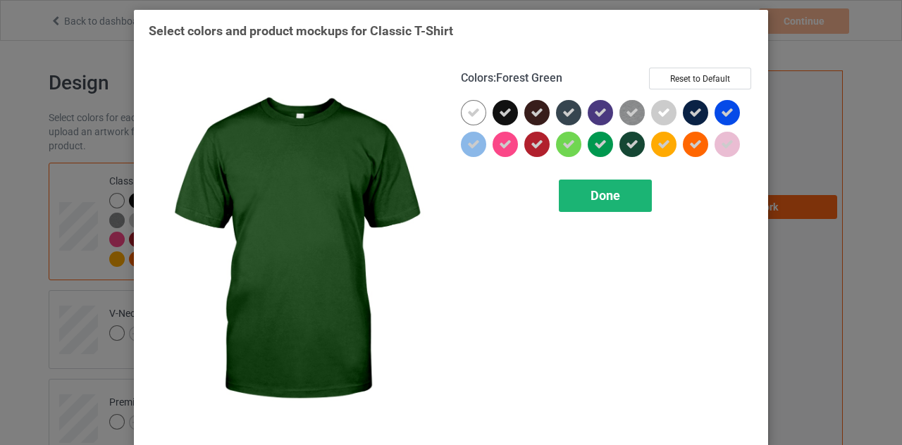
click at [611, 185] on div "Done" at bounding box center [605, 196] width 93 height 32
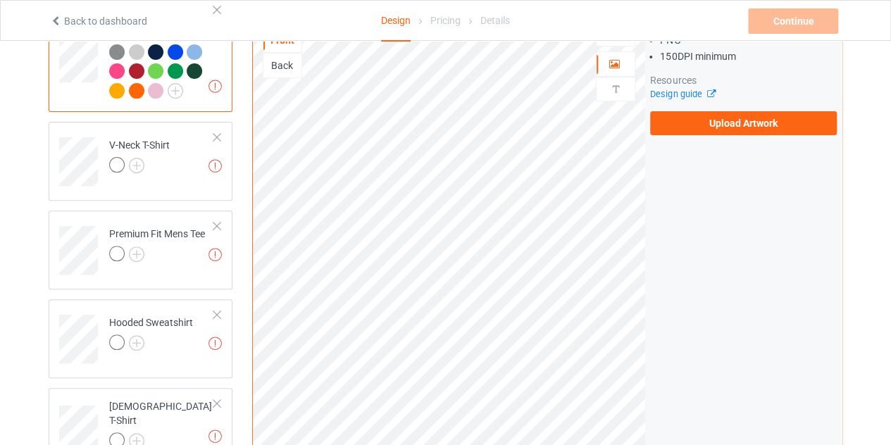
scroll to position [169, 0]
click at [141, 159] on img at bounding box center [137, 165] width 16 height 16
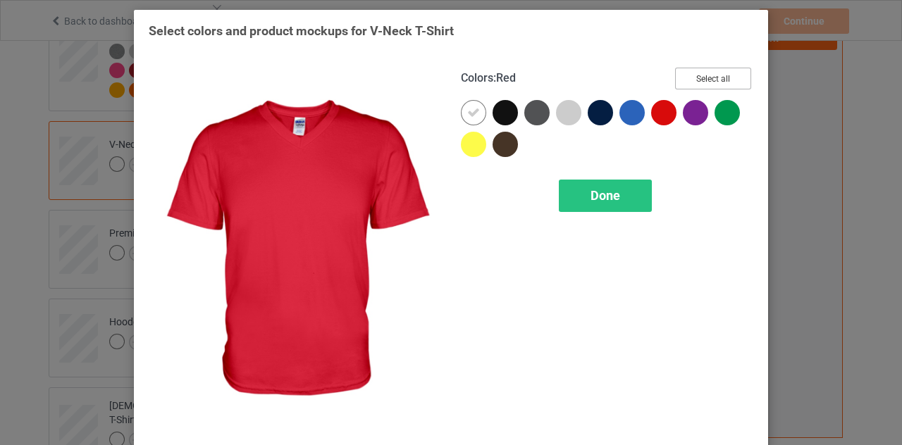
click at [703, 70] on button "Select all" at bounding box center [713, 79] width 76 height 22
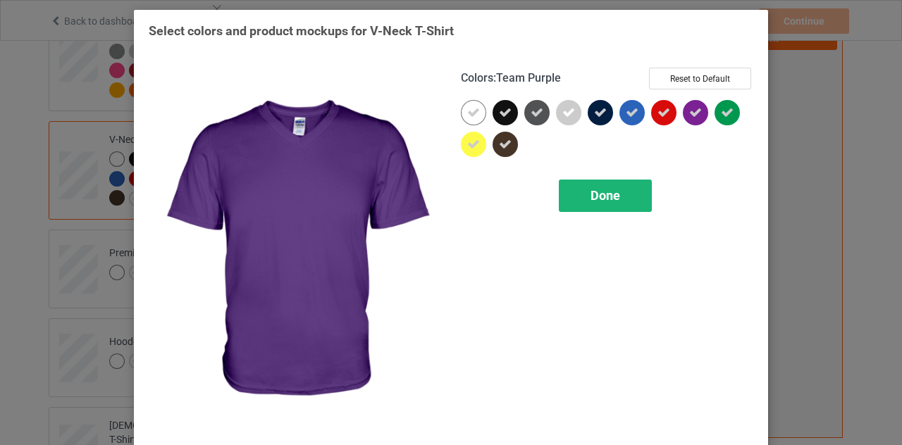
click at [630, 180] on div "Done" at bounding box center [605, 196] width 93 height 32
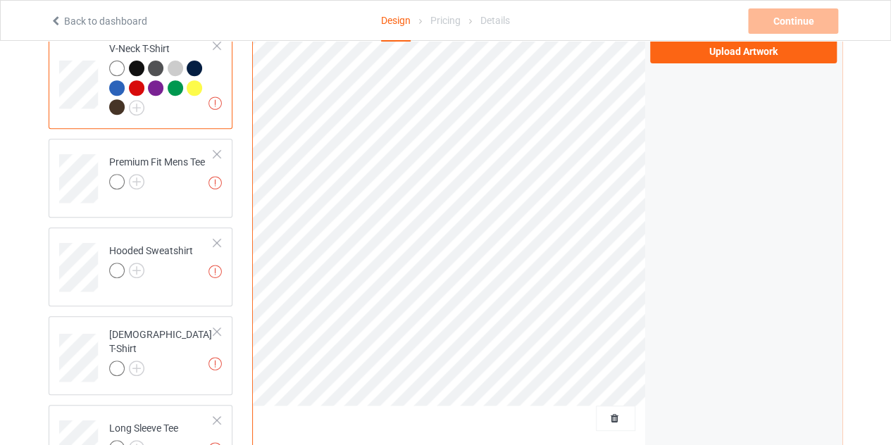
scroll to position [262, 0]
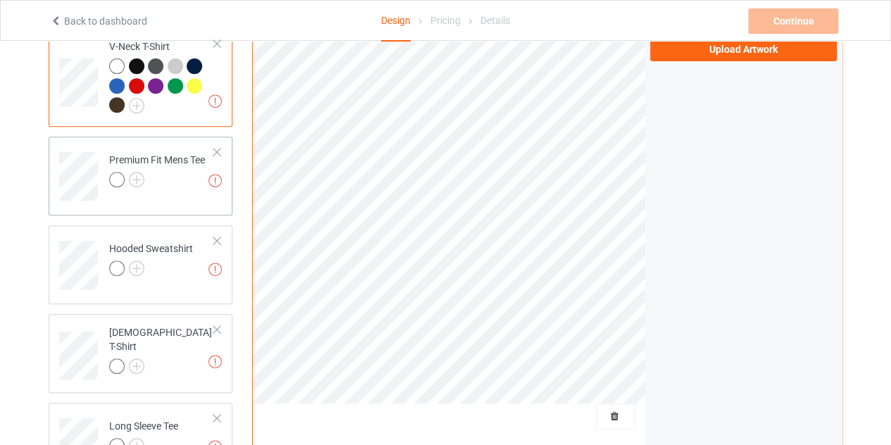
click at [147, 183] on div at bounding box center [157, 182] width 96 height 20
click at [142, 180] on img at bounding box center [137, 180] width 16 height 16
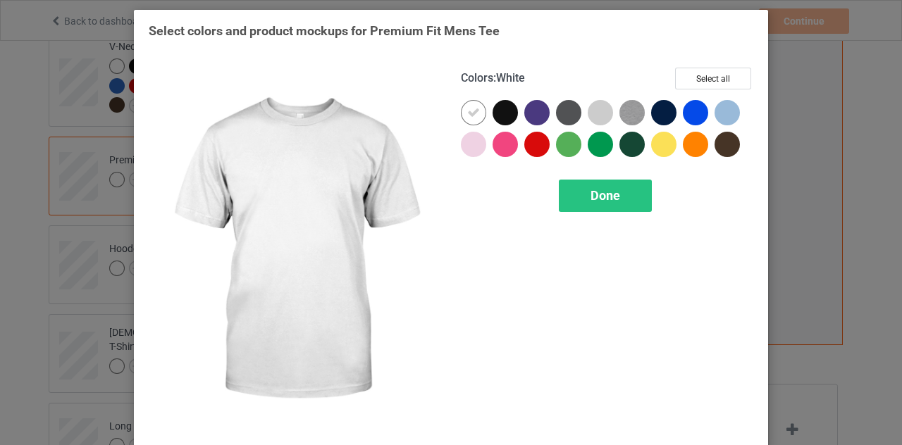
click at [726, 67] on div "Colors : White Select all Done" at bounding box center [607, 250] width 312 height 385
click at [719, 73] on button "Select all" at bounding box center [713, 79] width 76 height 22
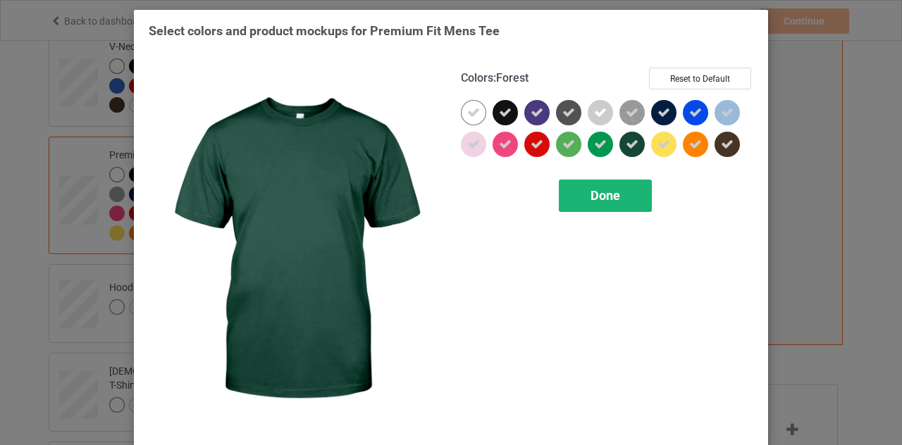
click at [600, 190] on span "Done" at bounding box center [605, 195] width 30 height 15
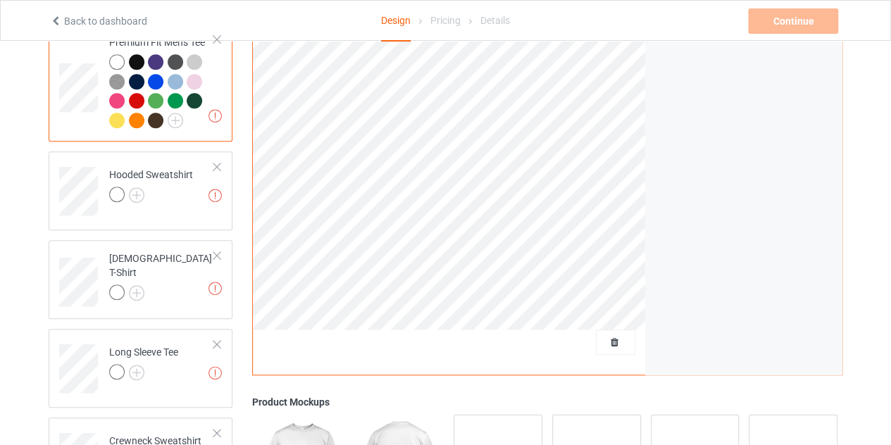
scroll to position [380, 0]
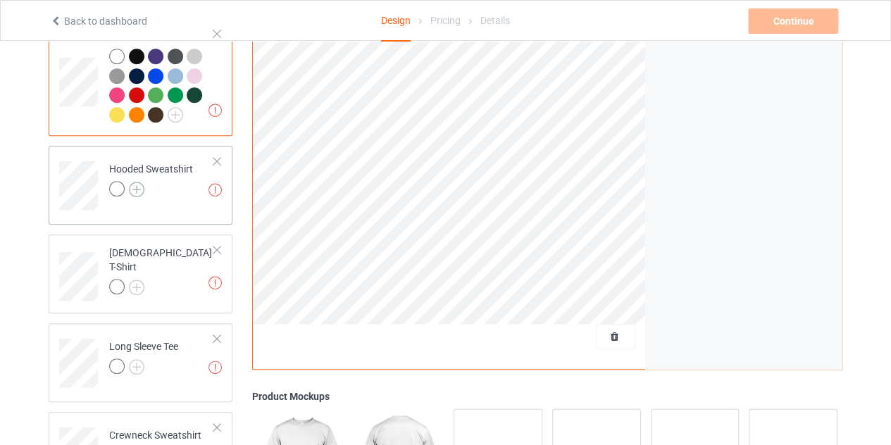
click at [139, 188] on img at bounding box center [137, 190] width 16 height 16
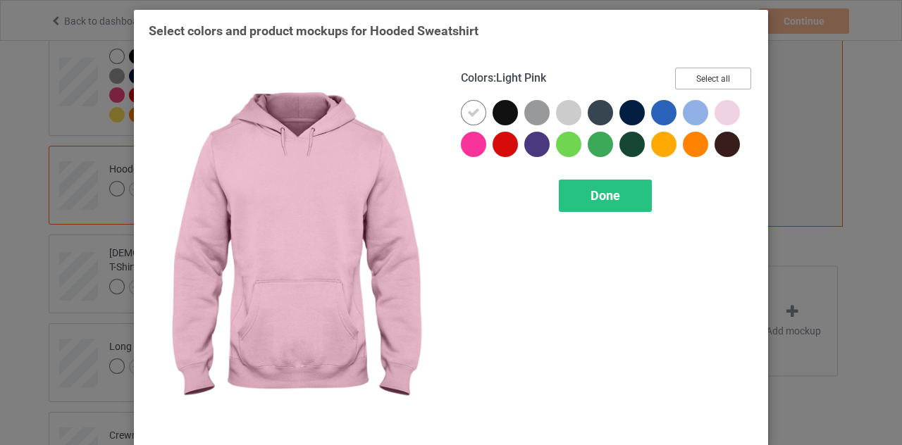
click at [719, 82] on button "Select all" at bounding box center [713, 79] width 76 height 22
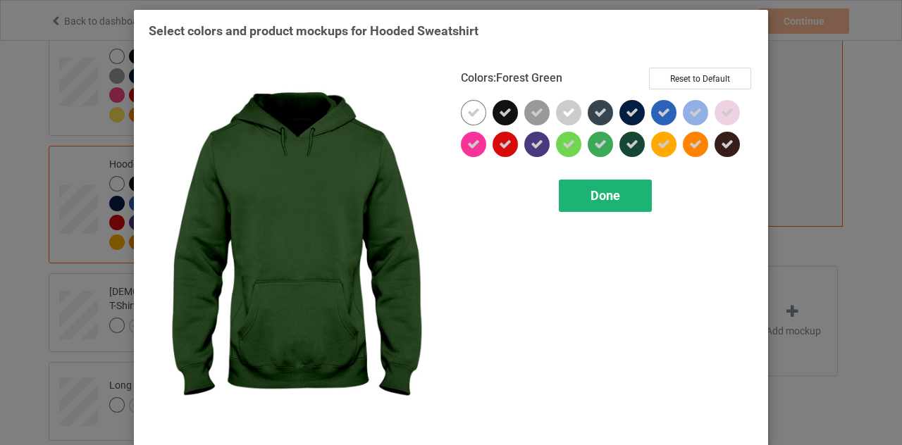
click at [607, 194] on span "Done" at bounding box center [605, 195] width 30 height 15
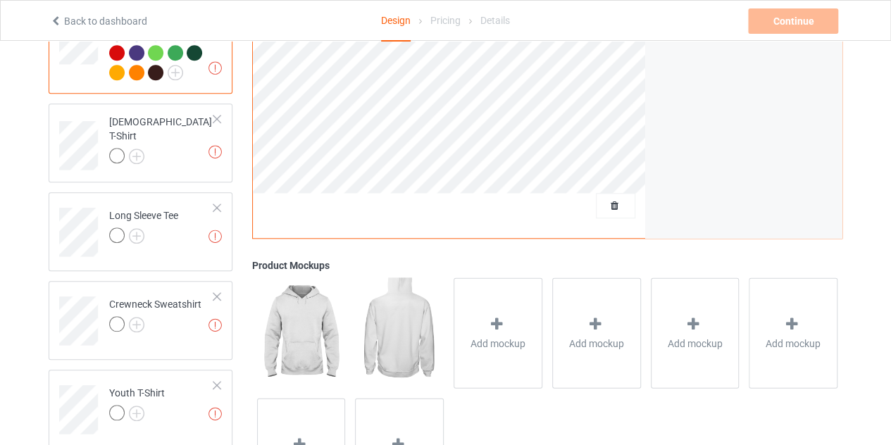
scroll to position [552, 0]
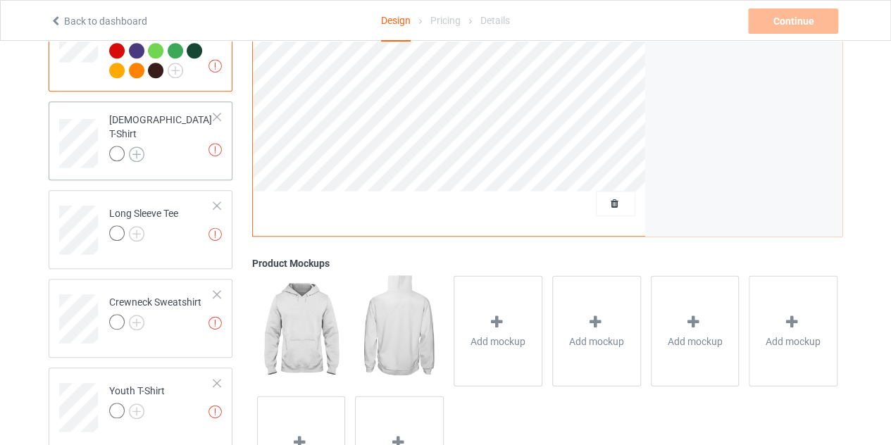
click at [133, 147] on img at bounding box center [137, 155] width 16 height 16
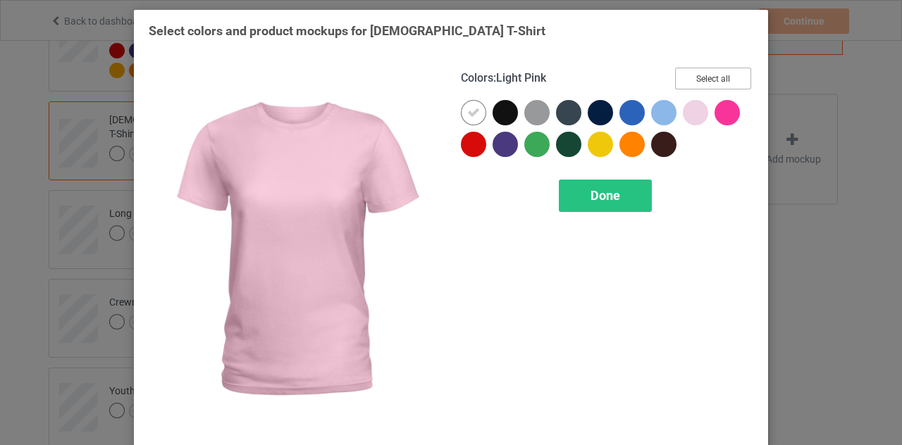
click at [716, 70] on button "Select all" at bounding box center [713, 79] width 76 height 22
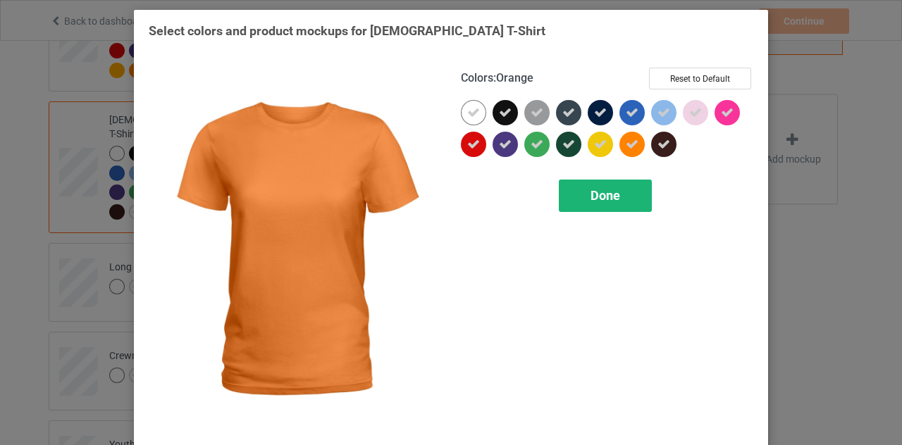
click at [599, 184] on div "Done" at bounding box center [605, 196] width 93 height 32
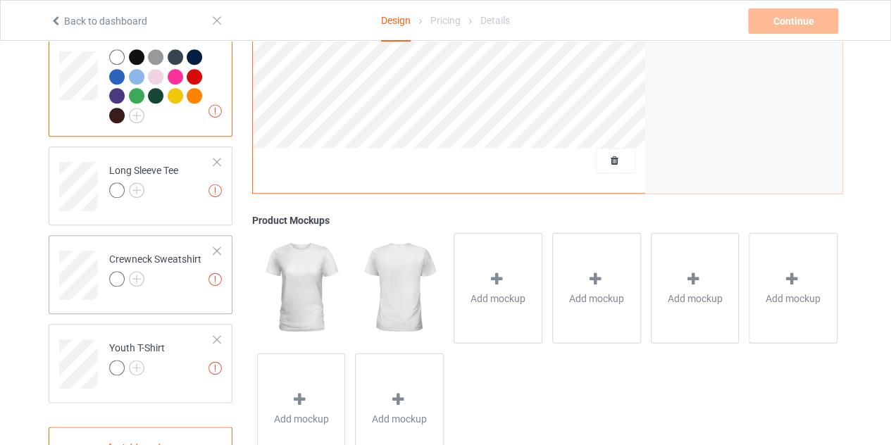
scroll to position [653, 0]
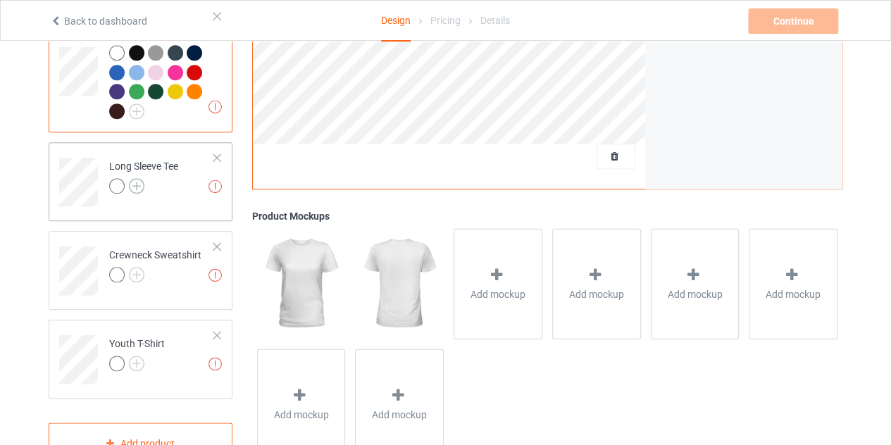
click at [134, 178] on img at bounding box center [137, 186] width 16 height 16
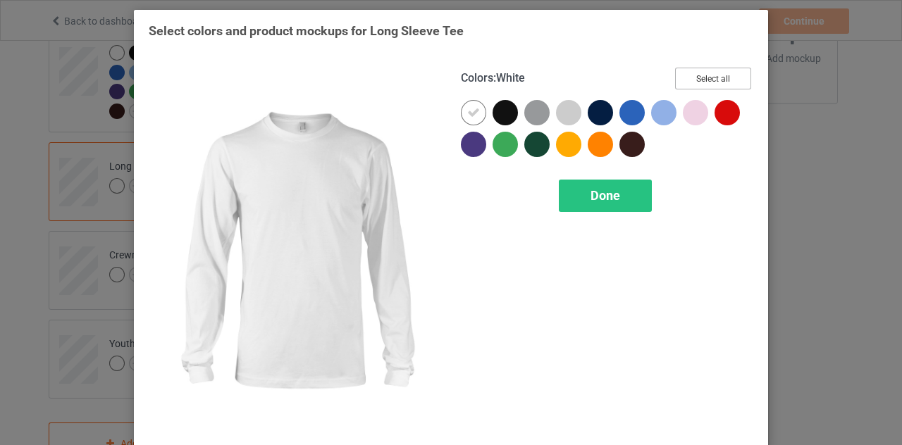
click at [714, 88] on button "Select all" at bounding box center [713, 79] width 76 height 22
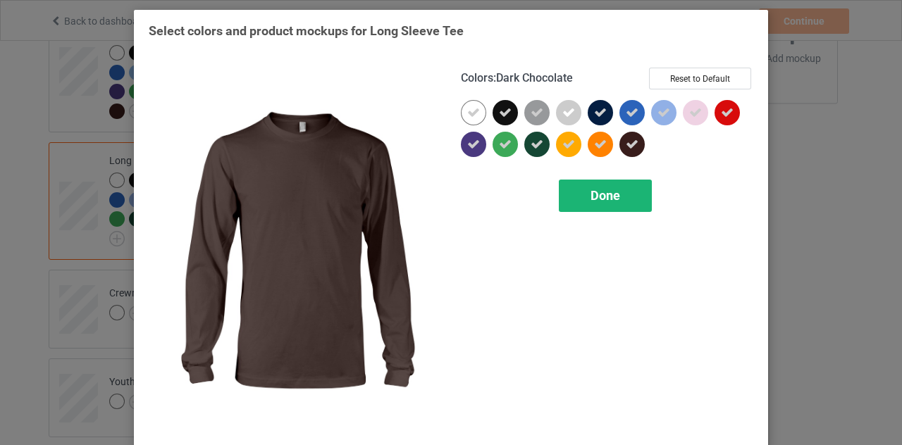
click at [619, 182] on div "Done" at bounding box center [605, 196] width 93 height 32
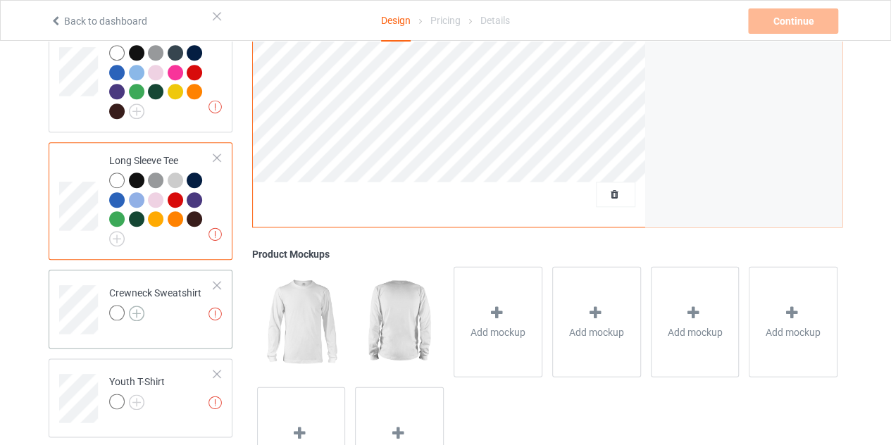
click at [141, 306] on img at bounding box center [137, 314] width 16 height 16
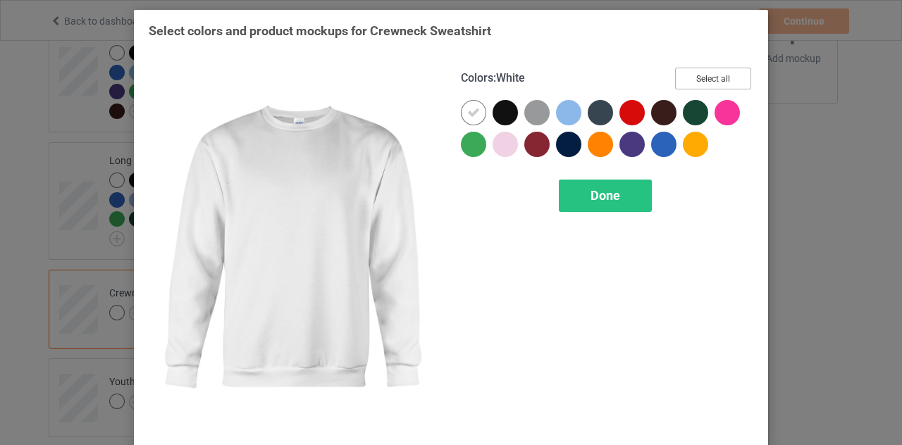
click at [700, 87] on button "Select all" at bounding box center [713, 79] width 76 height 22
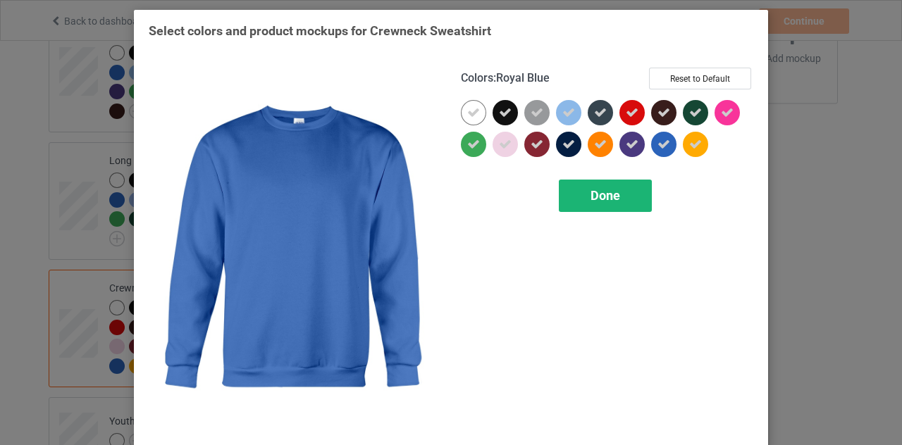
click at [612, 190] on span "Done" at bounding box center [605, 195] width 30 height 15
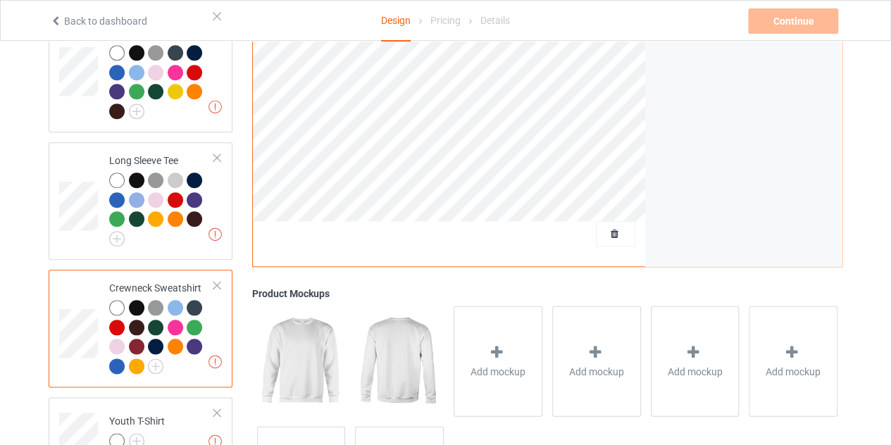
scroll to position [764, 0]
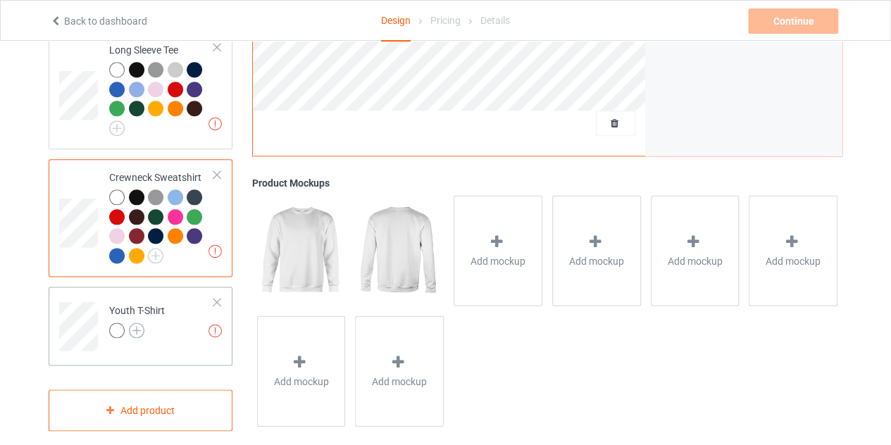
click at [138, 323] on img at bounding box center [137, 331] width 16 height 16
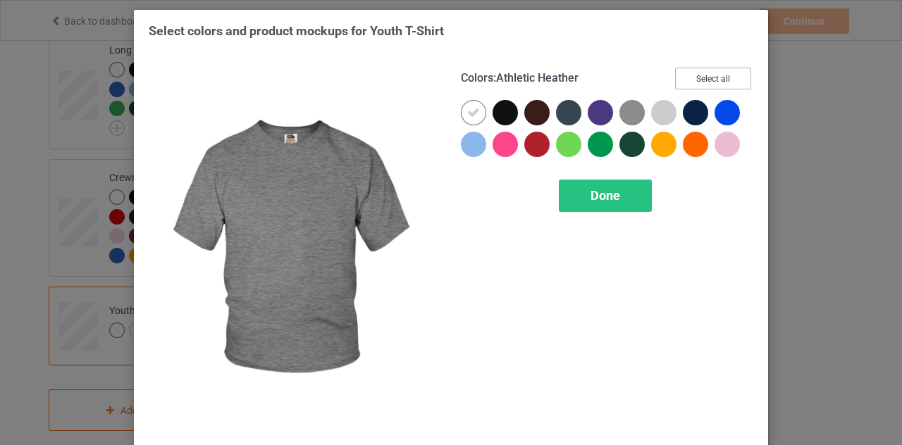
click at [698, 85] on button "Select all" at bounding box center [713, 79] width 76 height 22
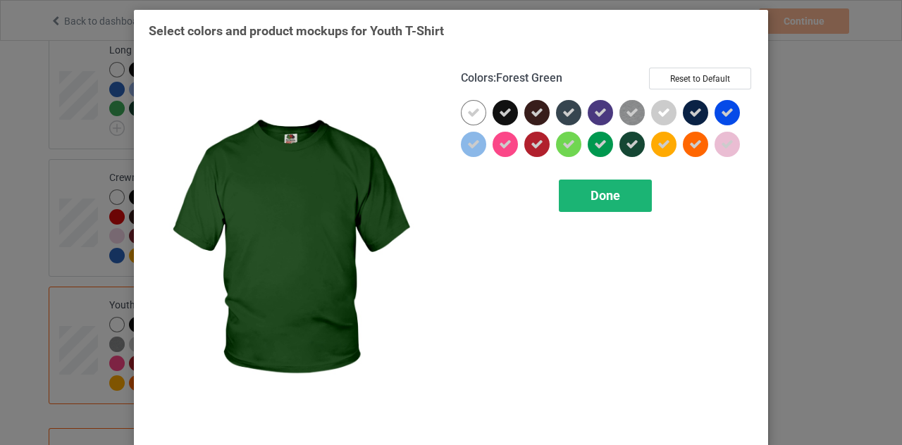
click at [606, 198] on span "Done" at bounding box center [605, 195] width 30 height 15
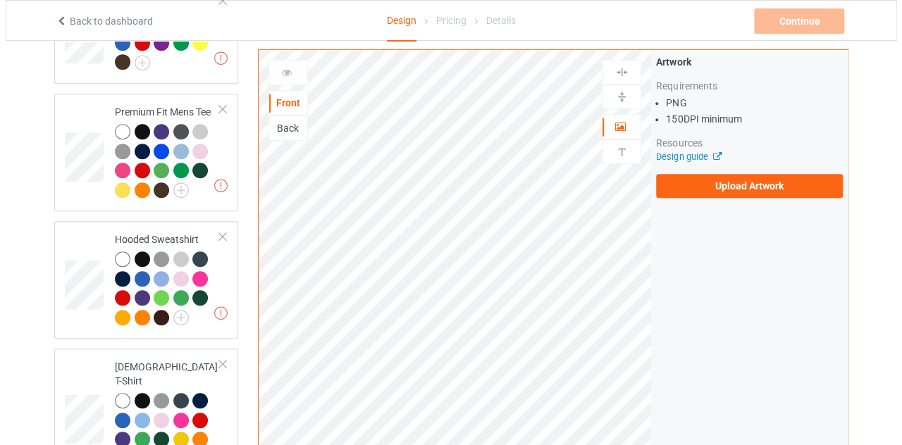
scroll to position [265, 0]
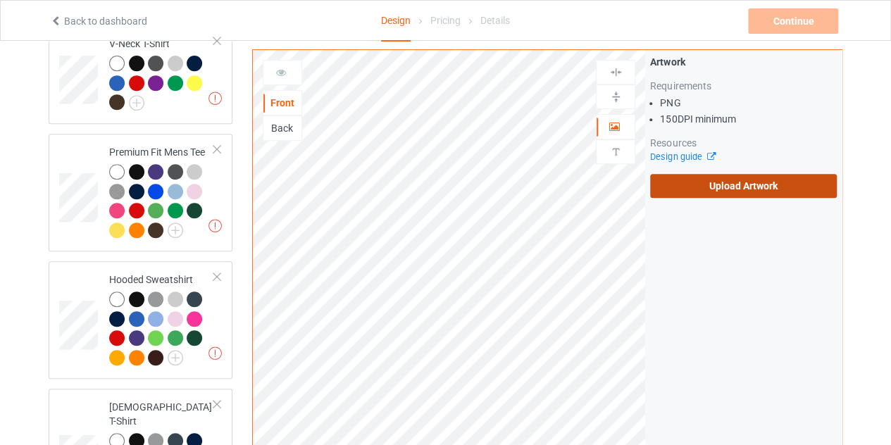
click at [676, 188] on label "Upload Artwork" at bounding box center [743, 186] width 187 height 24
click at [0, 0] on input "Upload Artwork" at bounding box center [0, 0] width 0 height 0
